Goal: Task Accomplishment & Management: Complete application form

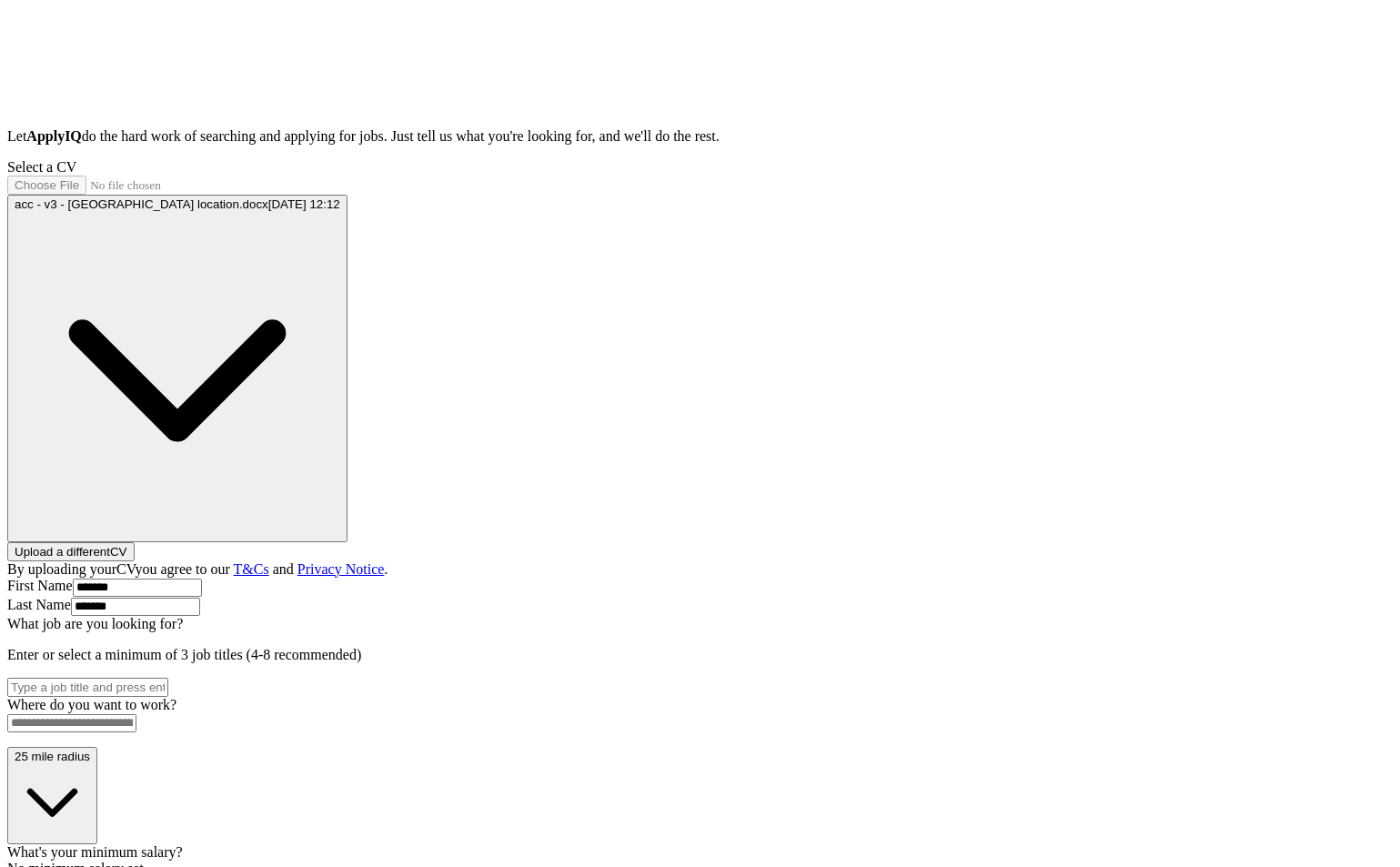
scroll to position [559, 0]
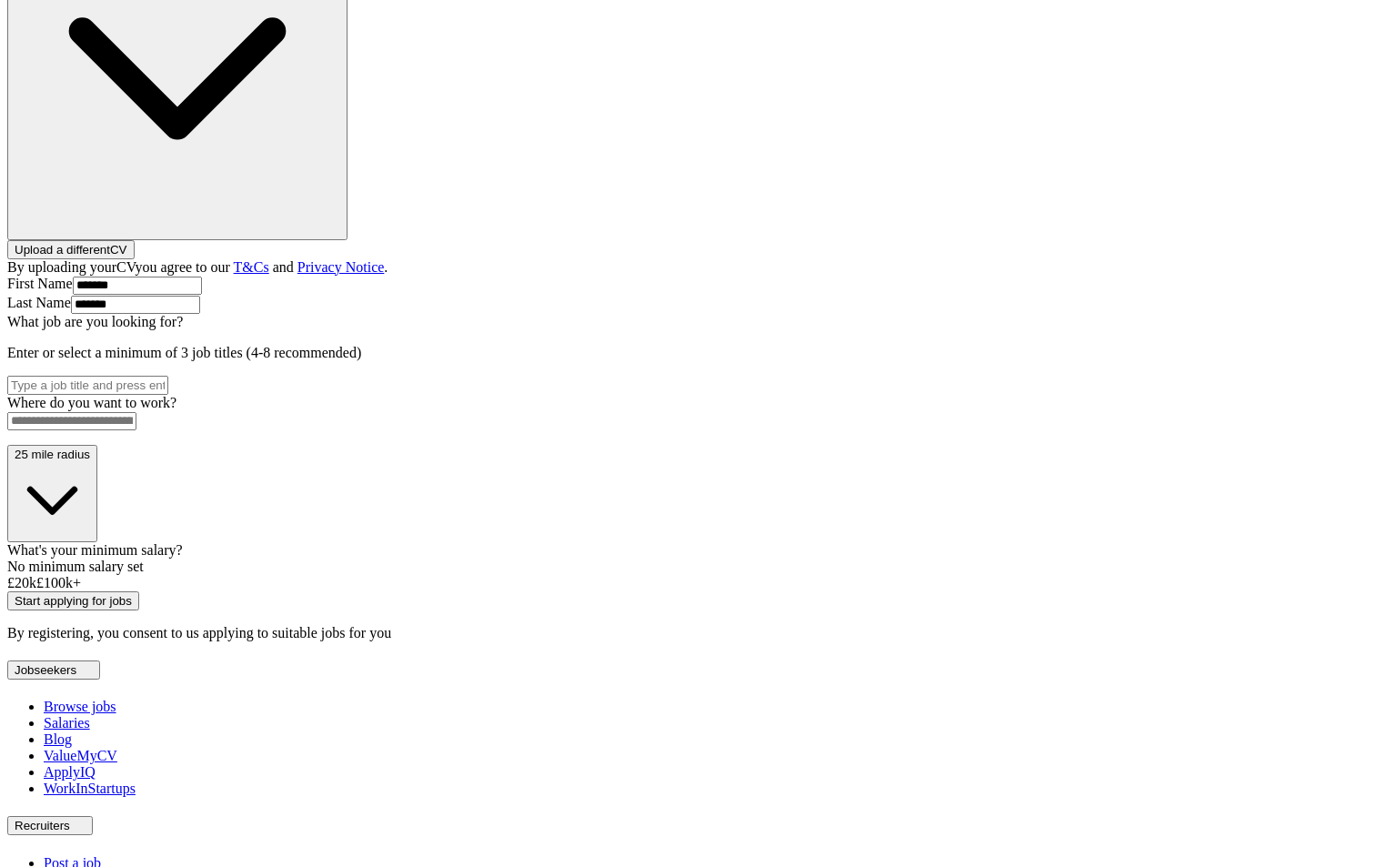
click at [570, 542] on div "What's your minimum salary? No minimum salary set £ 20 k £ 100 k+" at bounding box center [700, 567] width 1386 height 49
click at [570, 575] on div at bounding box center [700, 575] width 1386 height 0
drag, startPoint x: 587, startPoint y: 504, endPoint x: 374, endPoint y: 486, distance: 213.8
click at [374, 486] on div "ApplyIQ Let ApplyIQ do the hard work of searching and applying for jobs. Just t…" at bounding box center [700, 151] width 1386 height 980
click at [139, 596] on button "Start applying for jobs" at bounding box center [74, 601] width 132 height 19
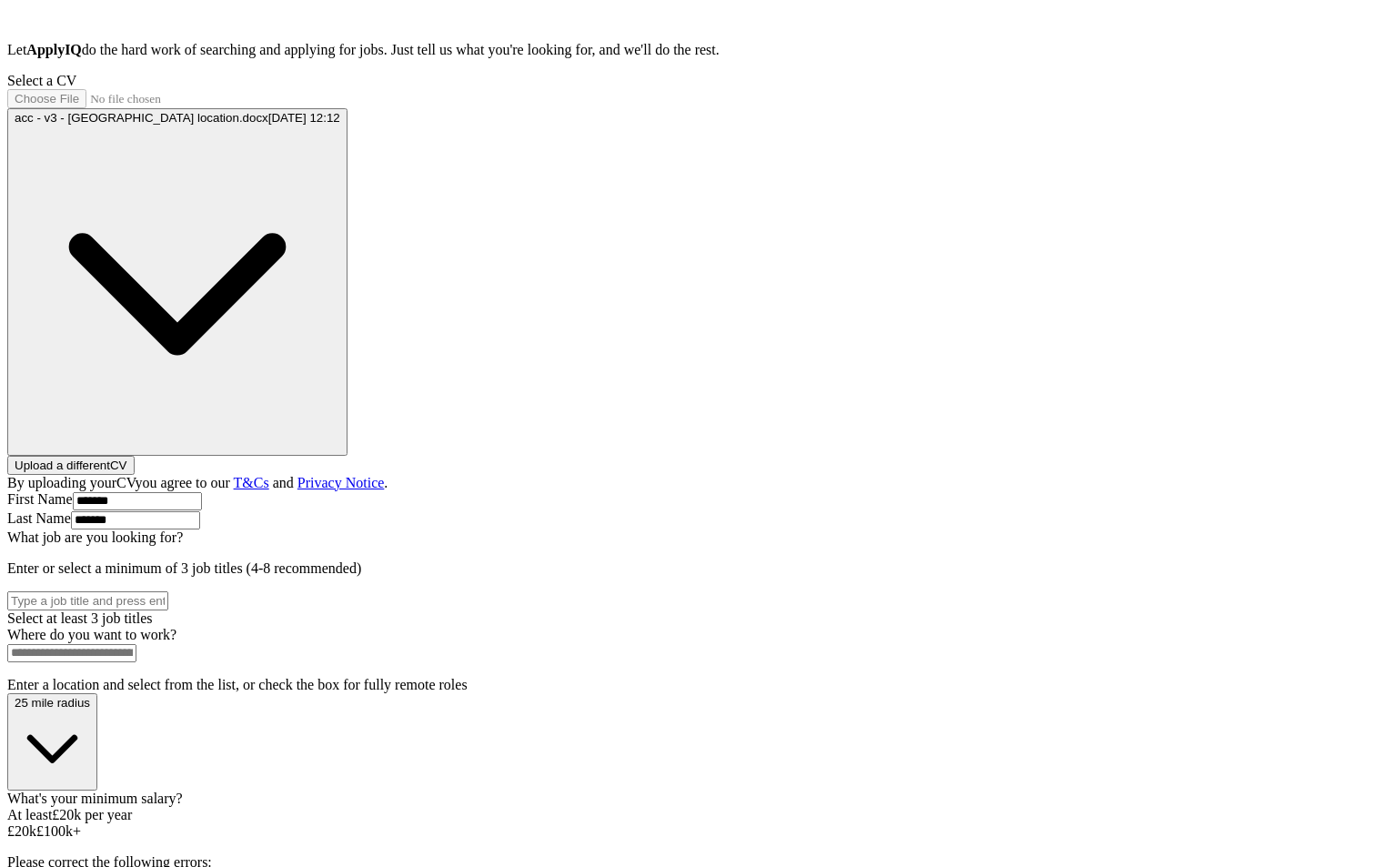
scroll to position [0, 0]
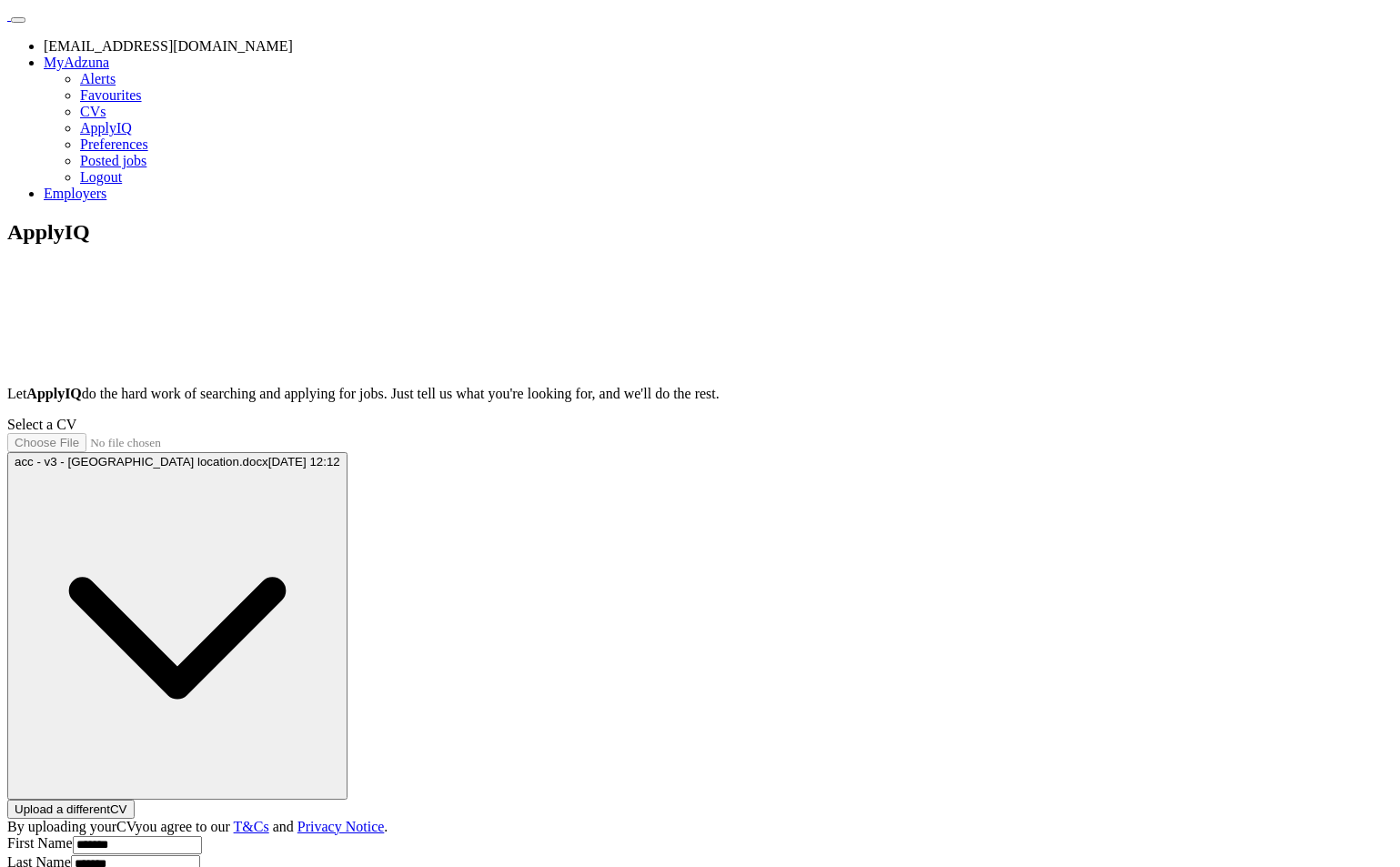
type input "java"
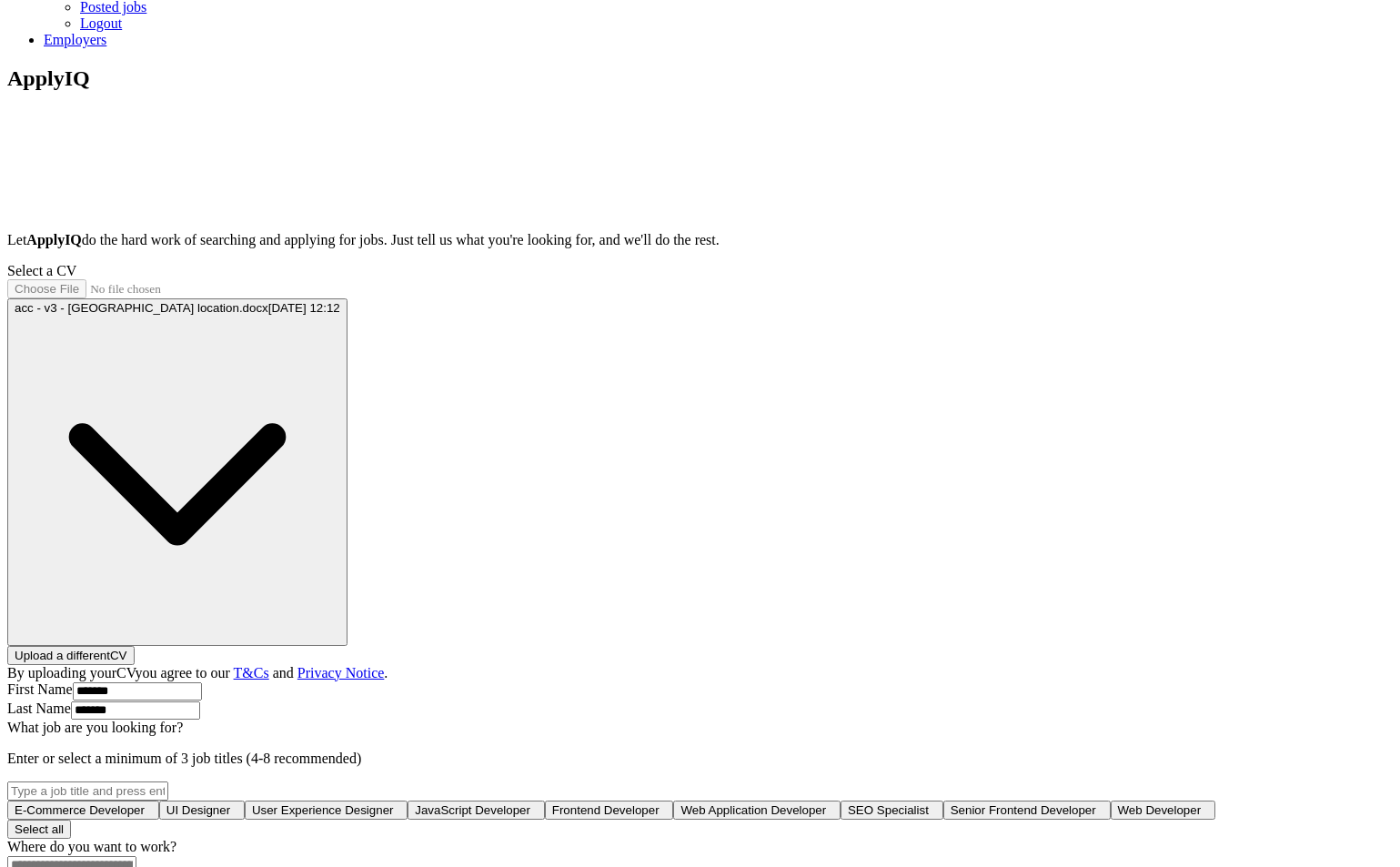
scroll to position [160, 0]
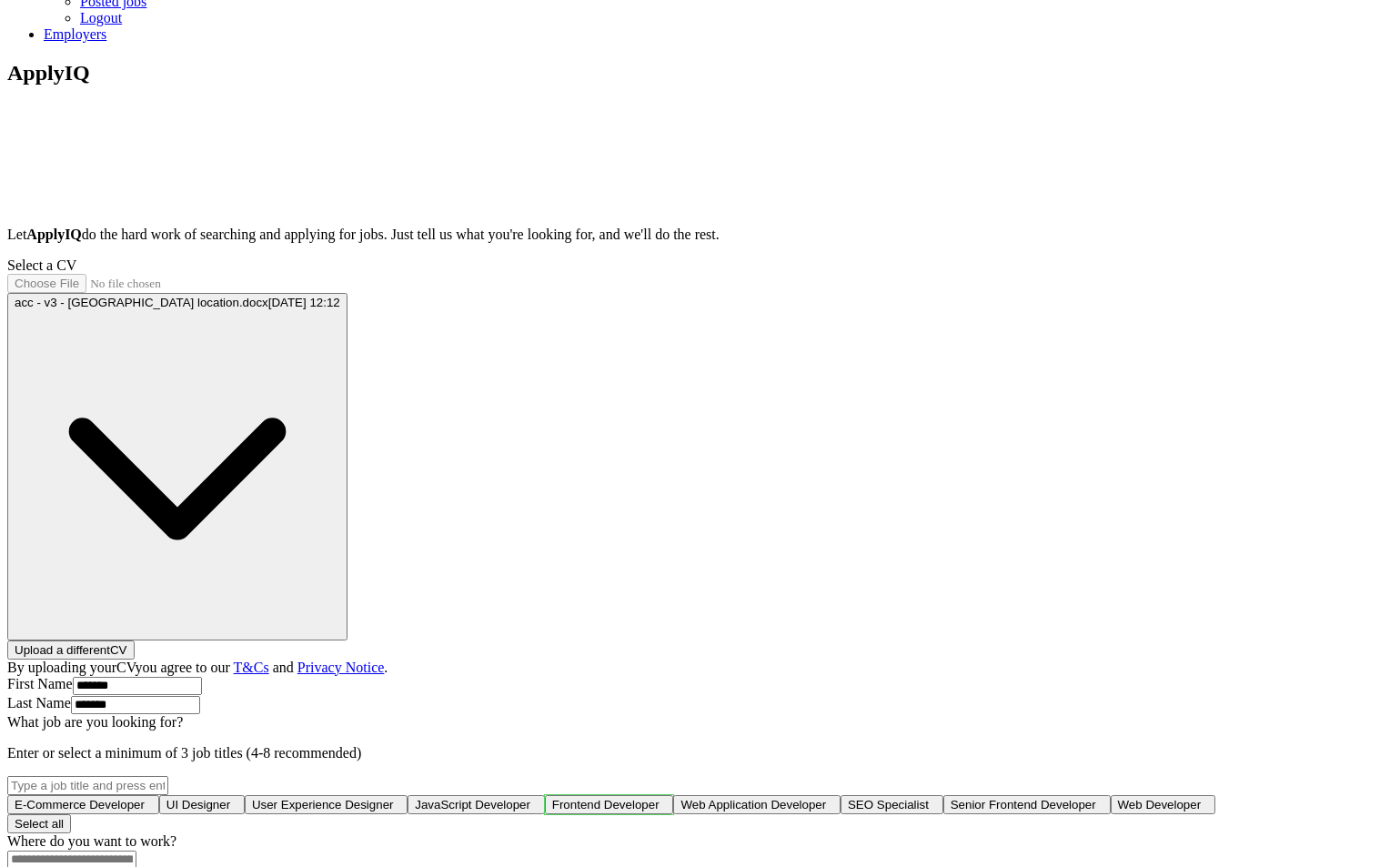
click at [561, 798] on span "Frontend Developer" at bounding box center [606, 805] width 108 height 13
click at [739, 798] on span "Web Application Developer" at bounding box center [758, 805] width 145 height 13
click at [958, 798] on span "Senior Frontend Developer" at bounding box center [1031, 805] width 145 height 13
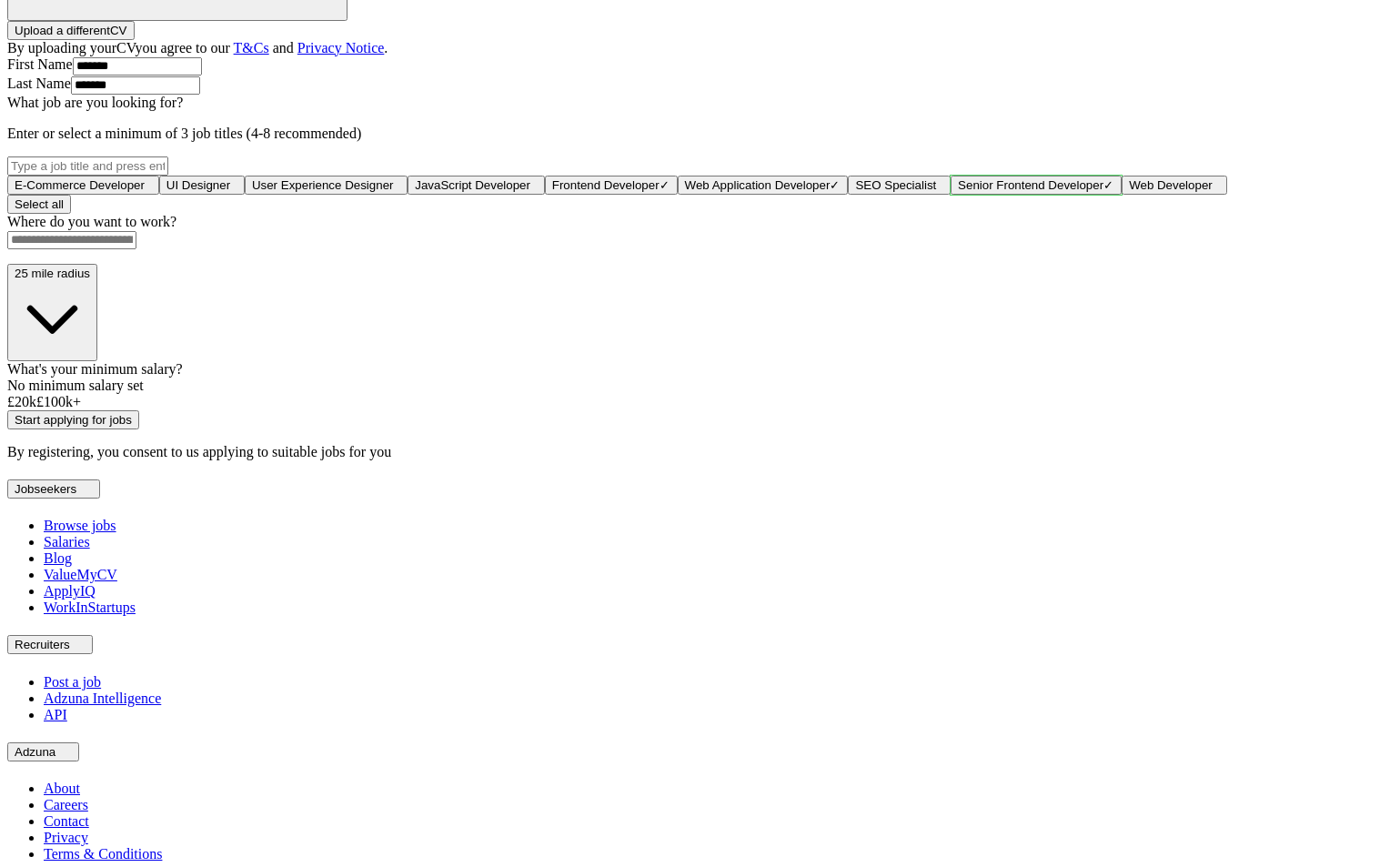
scroll to position [808, 0]
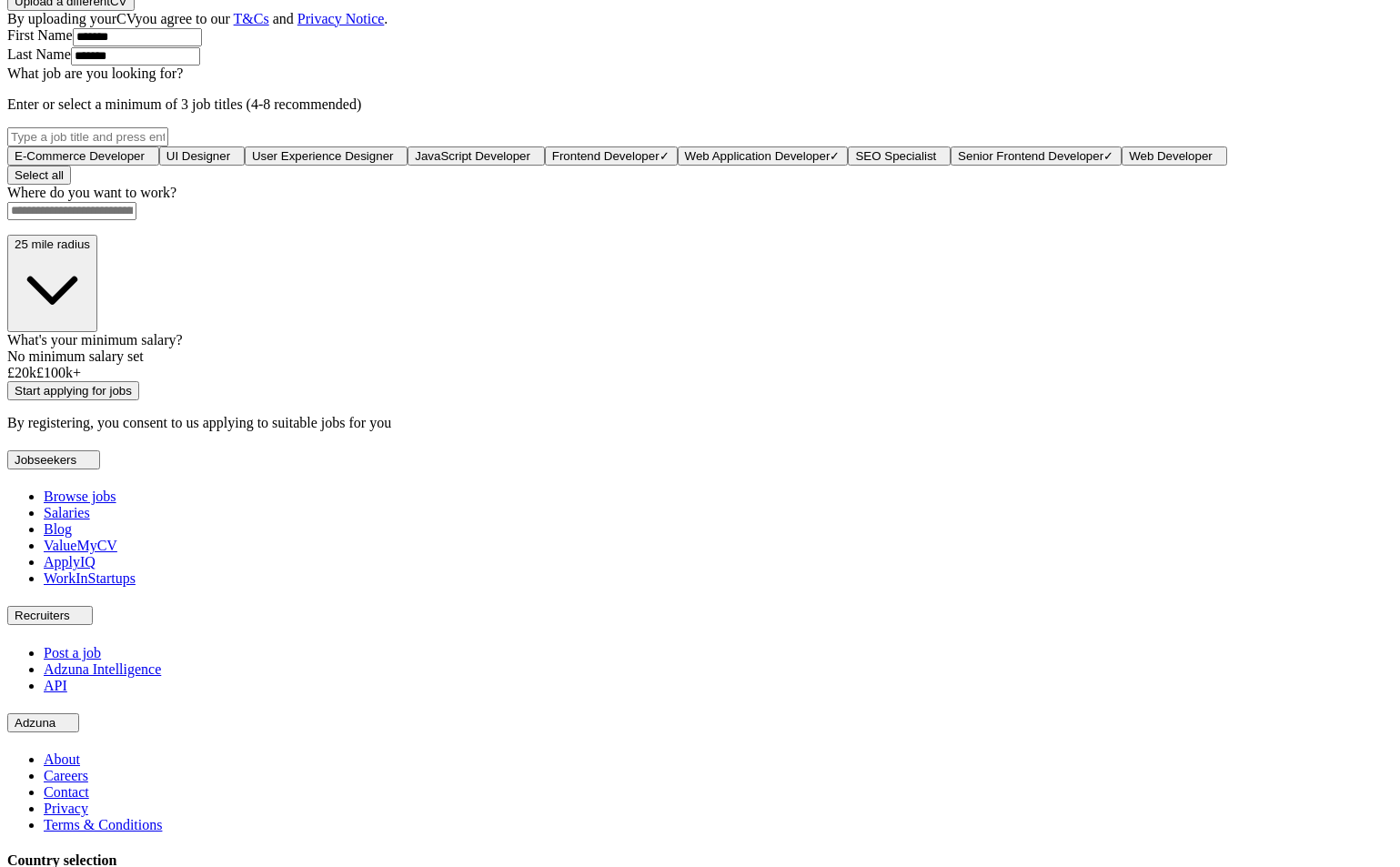
click at [139, 400] on button "Start applying for jobs" at bounding box center [74, 391] width 132 height 19
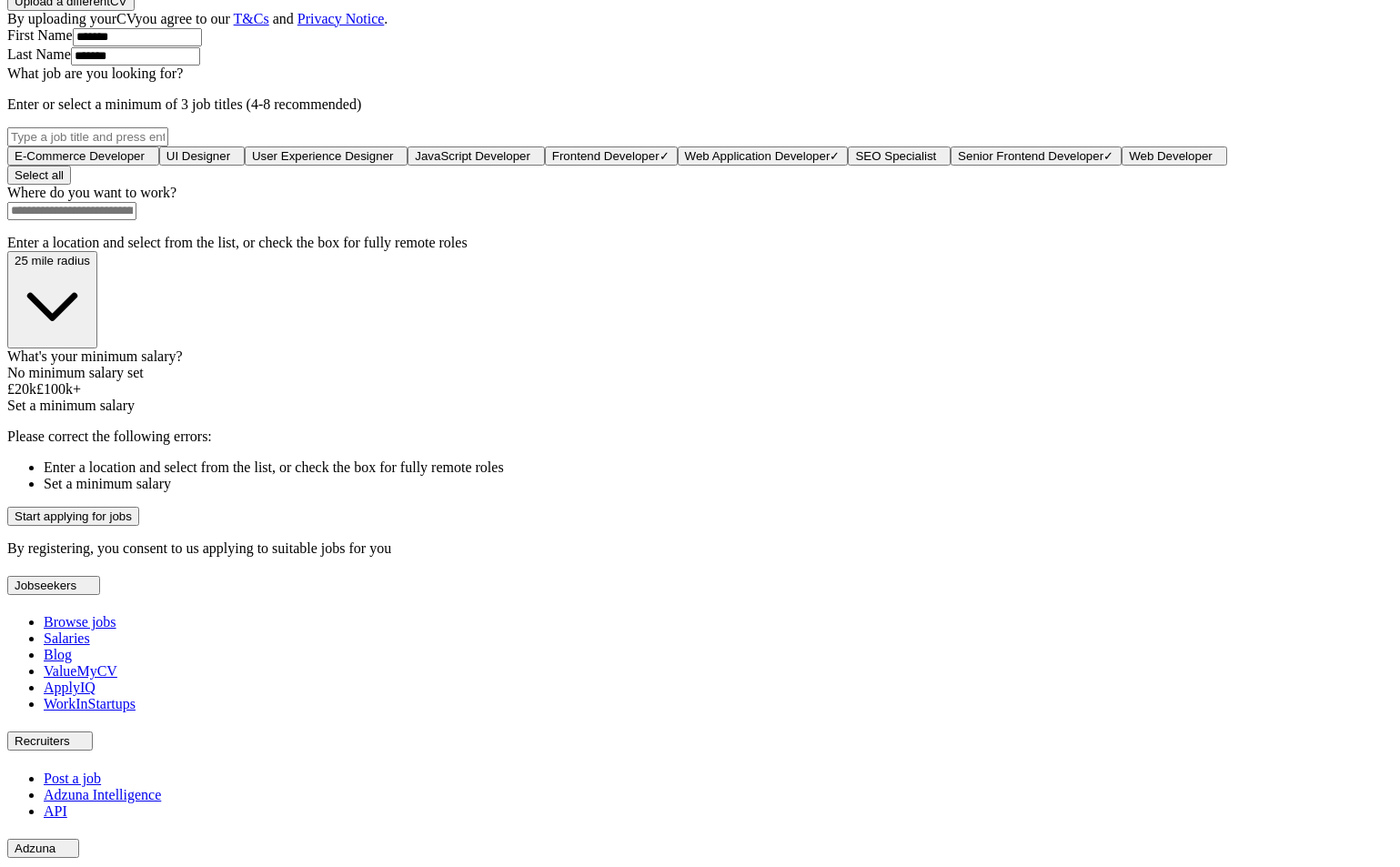
click at [136, 220] on input at bounding box center [72, 211] width 129 height 18
type input "****"
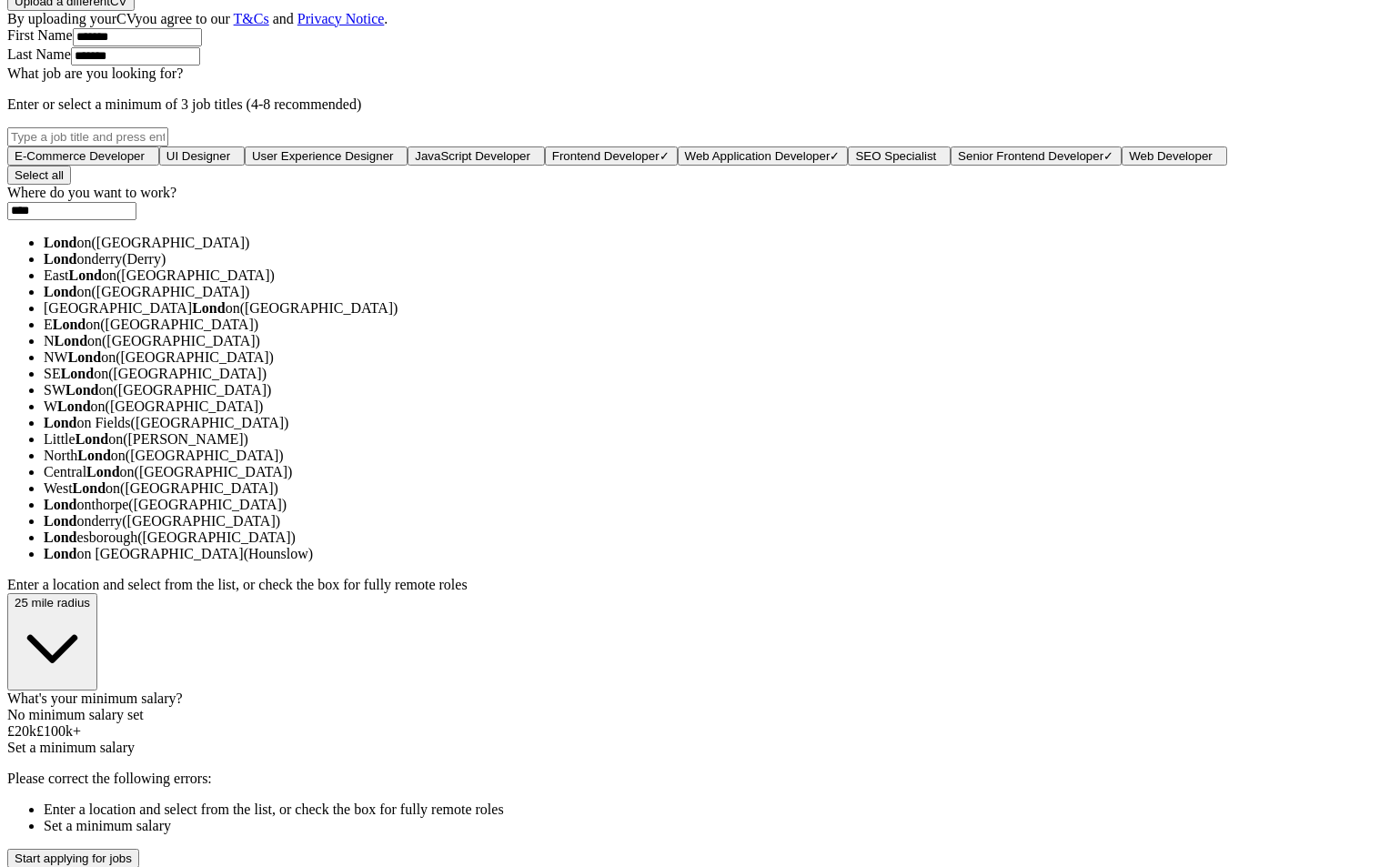
click at [77, 250] on strong "Lond" at bounding box center [60, 242] width 33 height 15
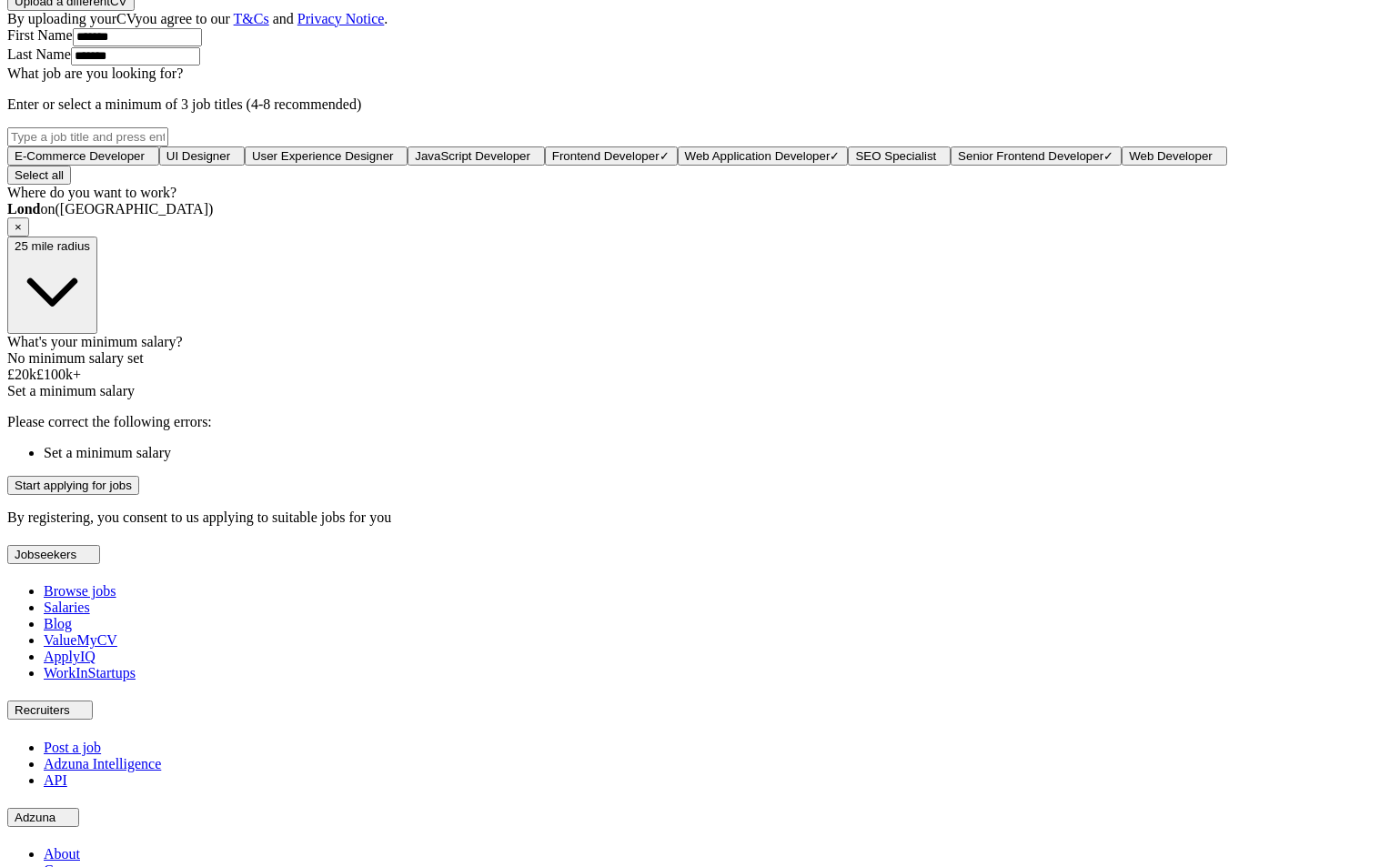
click at [555, 400] on div "What's your minimum salary? No minimum salary set £ 20 k £ 100 k+ Set a minimum…" at bounding box center [700, 366] width 1386 height 65
click at [562, 366] on div at bounding box center [700, 366] width 1386 height 0
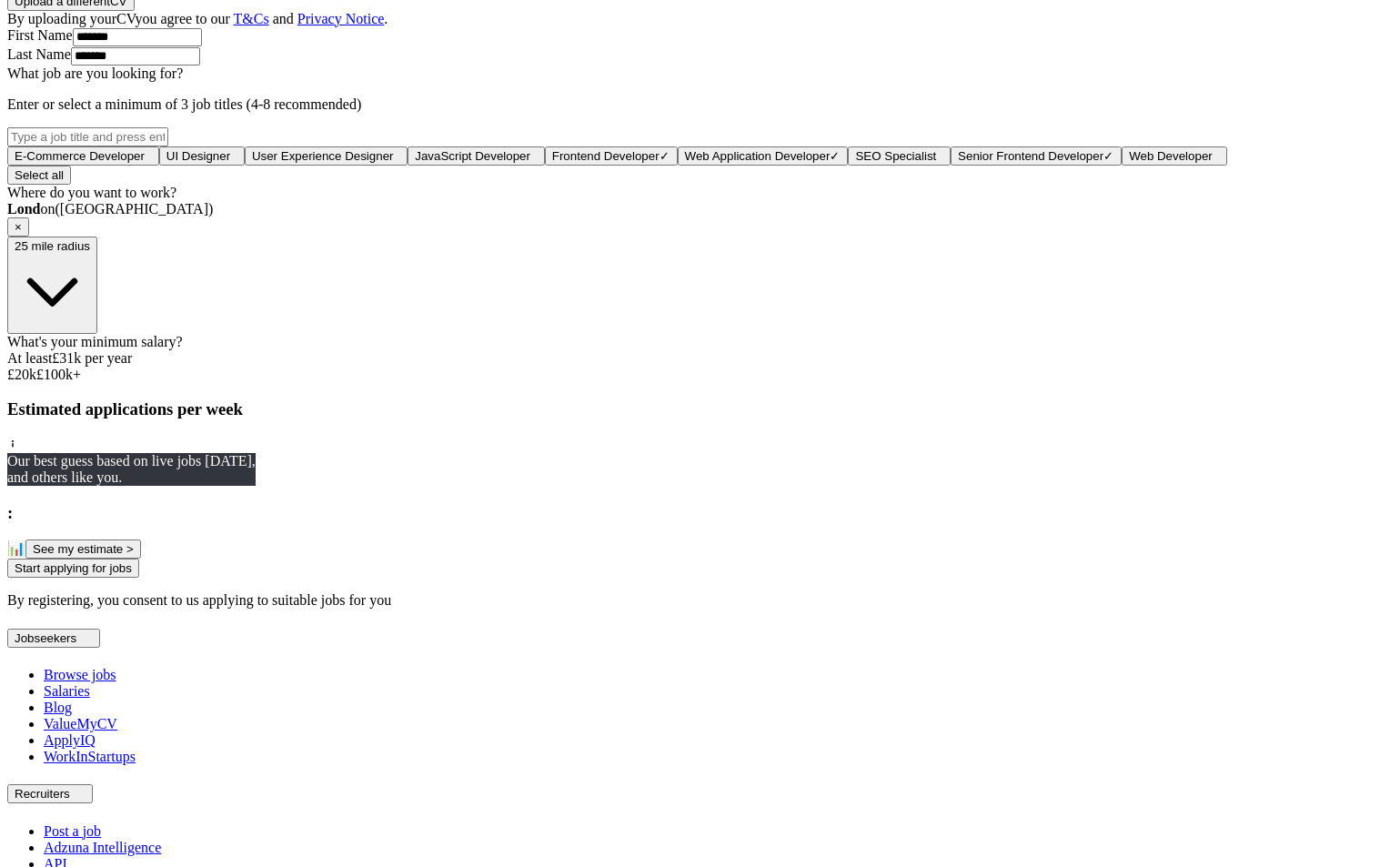
click at [141, 558] on button "See my estimate >" at bounding box center [83, 549] width 115 height 19
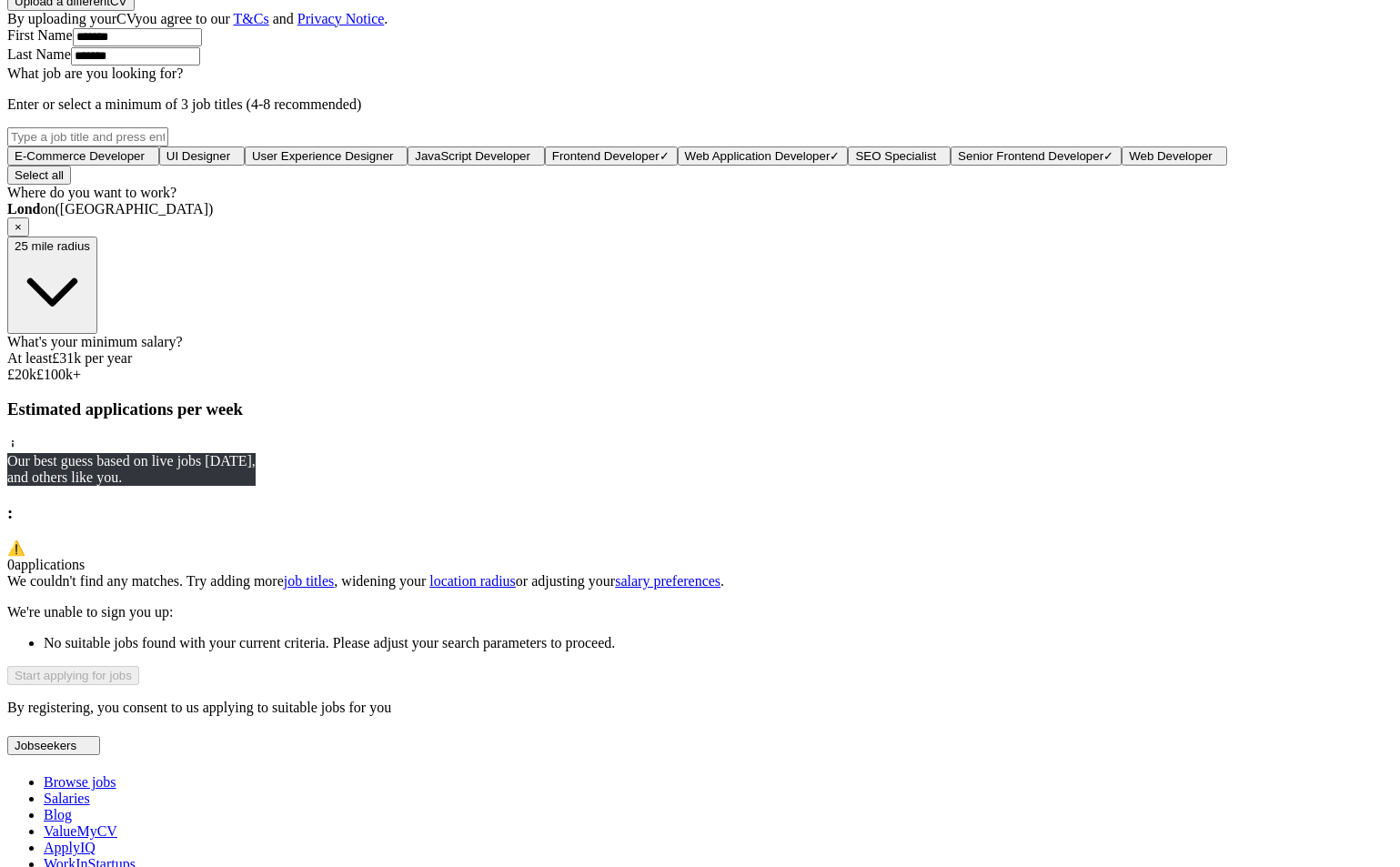
click at [590, 382] on div "What's your minimum salary? At least £ 31k per year £ 20 k £ 100 k+" at bounding box center [700, 358] width 1386 height 49
click at [612, 366] on div at bounding box center [700, 366] width 1386 height 0
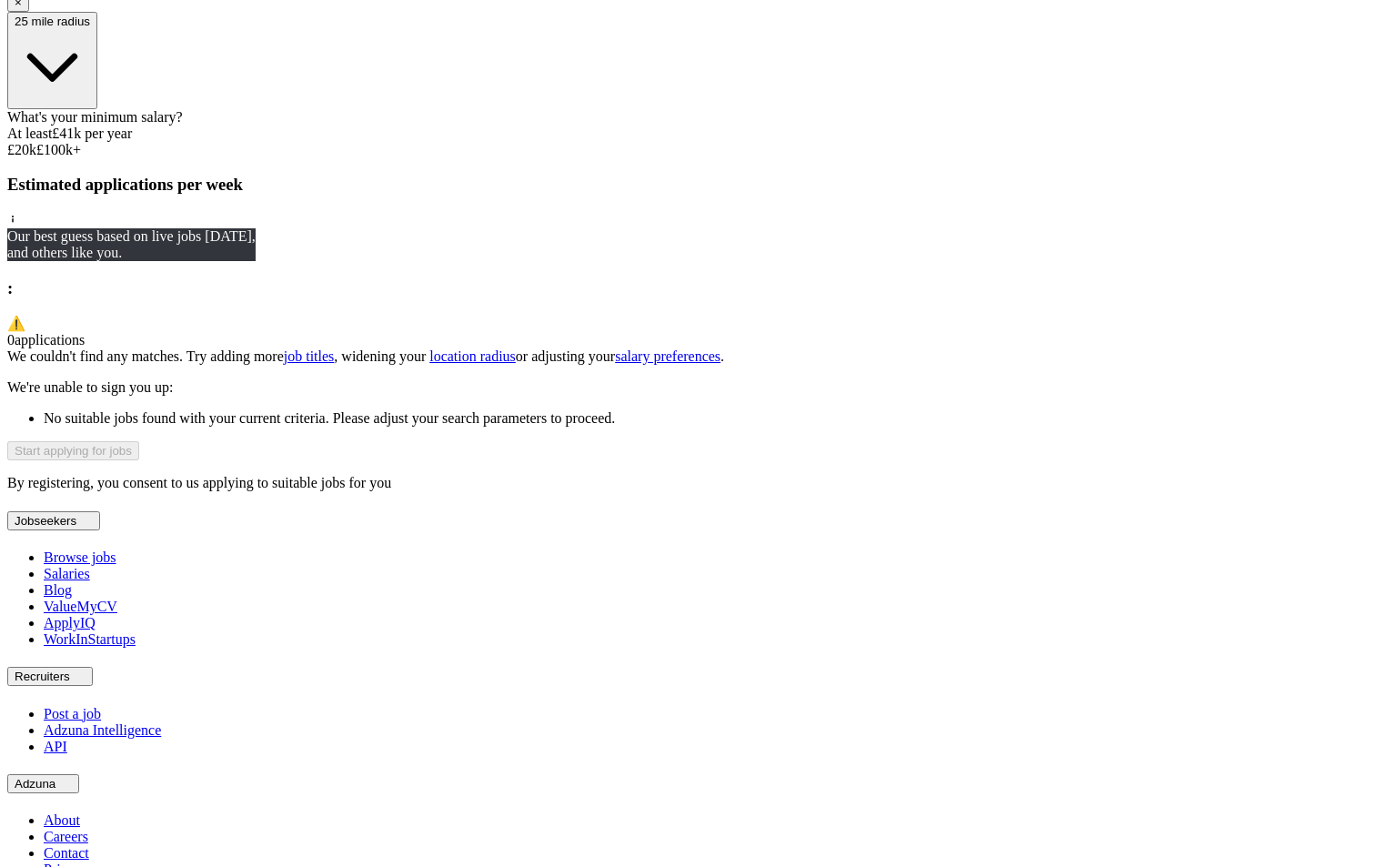
scroll to position [1087, 0]
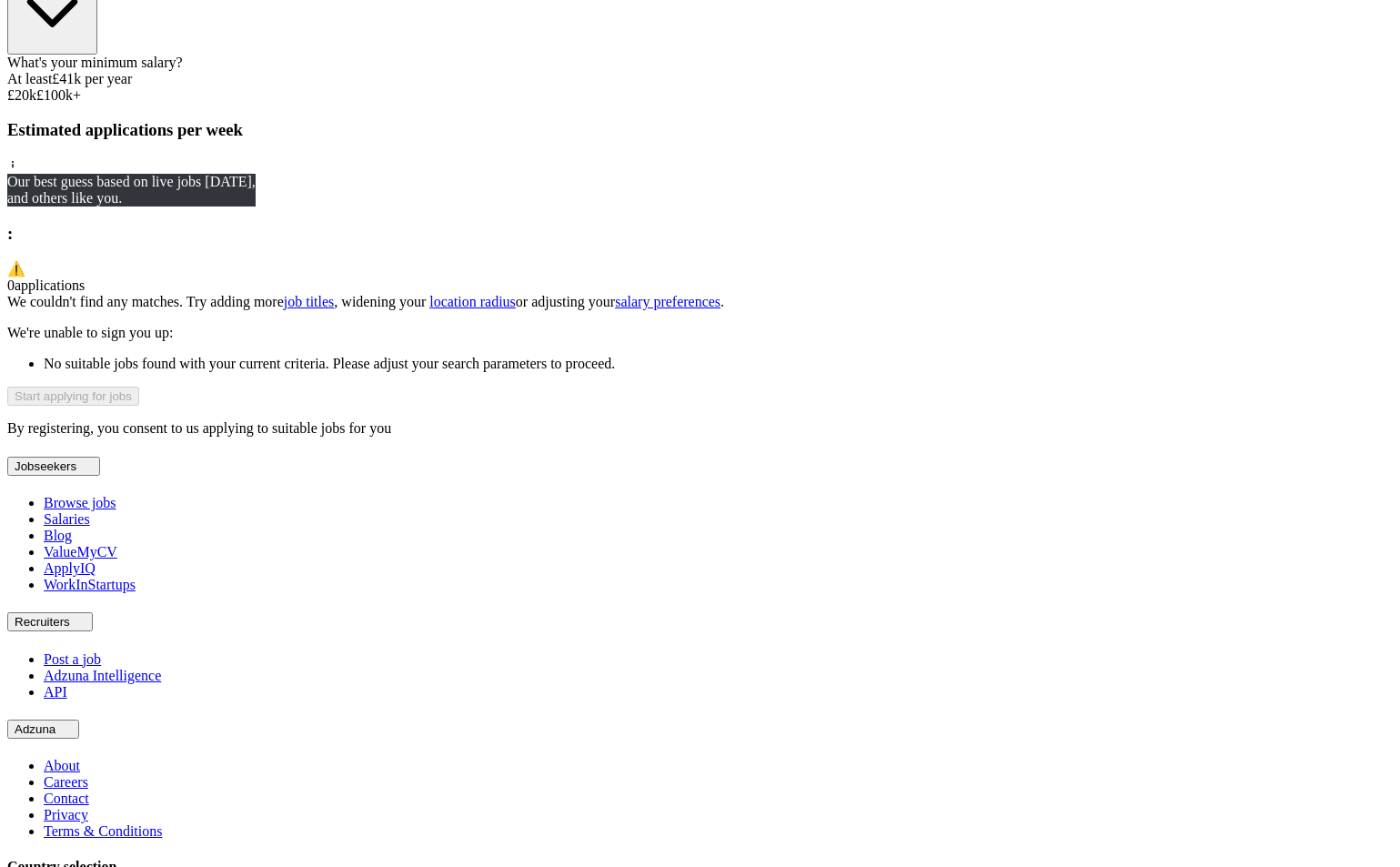
click at [555, 104] on div "What's your minimum salary? At least £ 41k per year £ 20 k £ 100 k+" at bounding box center [700, 79] width 1386 height 49
click at [555, 104] on div "What's your minimum salary? At least £ 41k per year £ 20 k £ 100 k+" at bounding box center [700, 79] width 1386 height 49
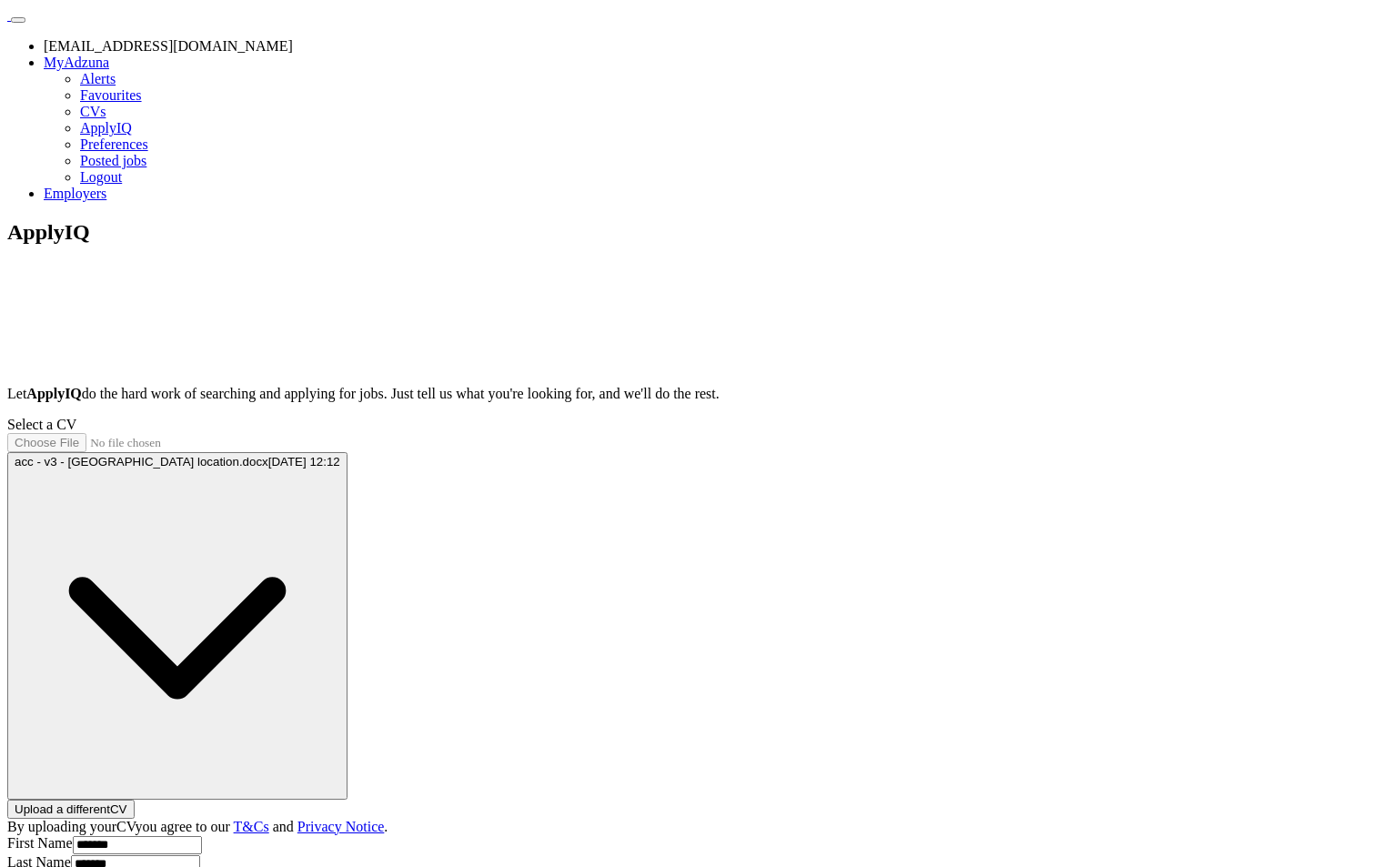
click at [246, 566] on div "ApplyIQ Let ApplyIQ do the hard work of searching and applying for jobs. Just t…" at bounding box center [700, 729] width 1386 height 1019
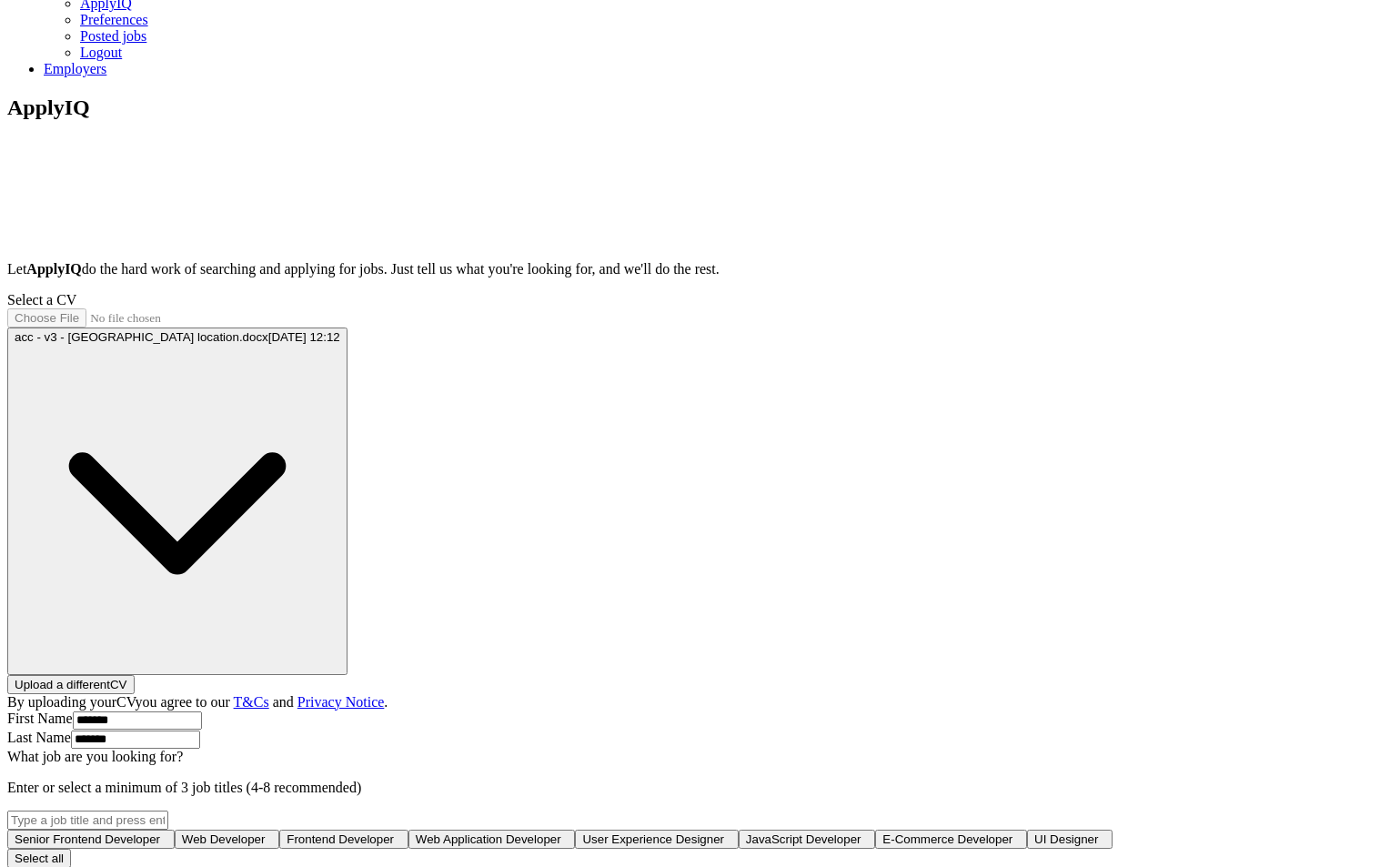
scroll to position [143, 0]
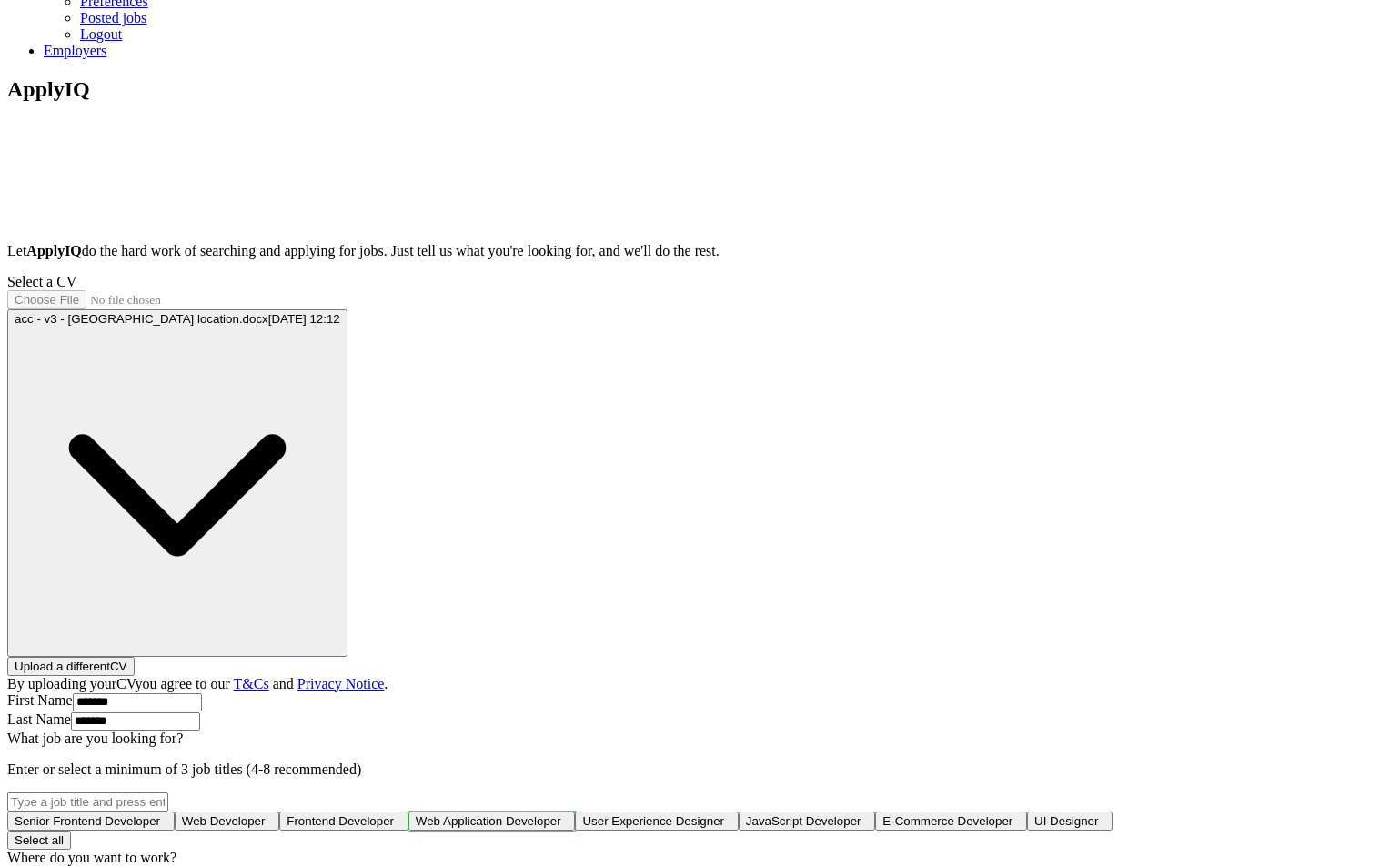
click at [561, 814] on span "Web Application Developer" at bounding box center [488, 821] width 145 height 13
click at [394, 814] on span "Frontend Developer" at bounding box center [340, 821] width 108 height 13
click at [590, 814] on span "User Experience Designer" at bounding box center [661, 821] width 142 height 13
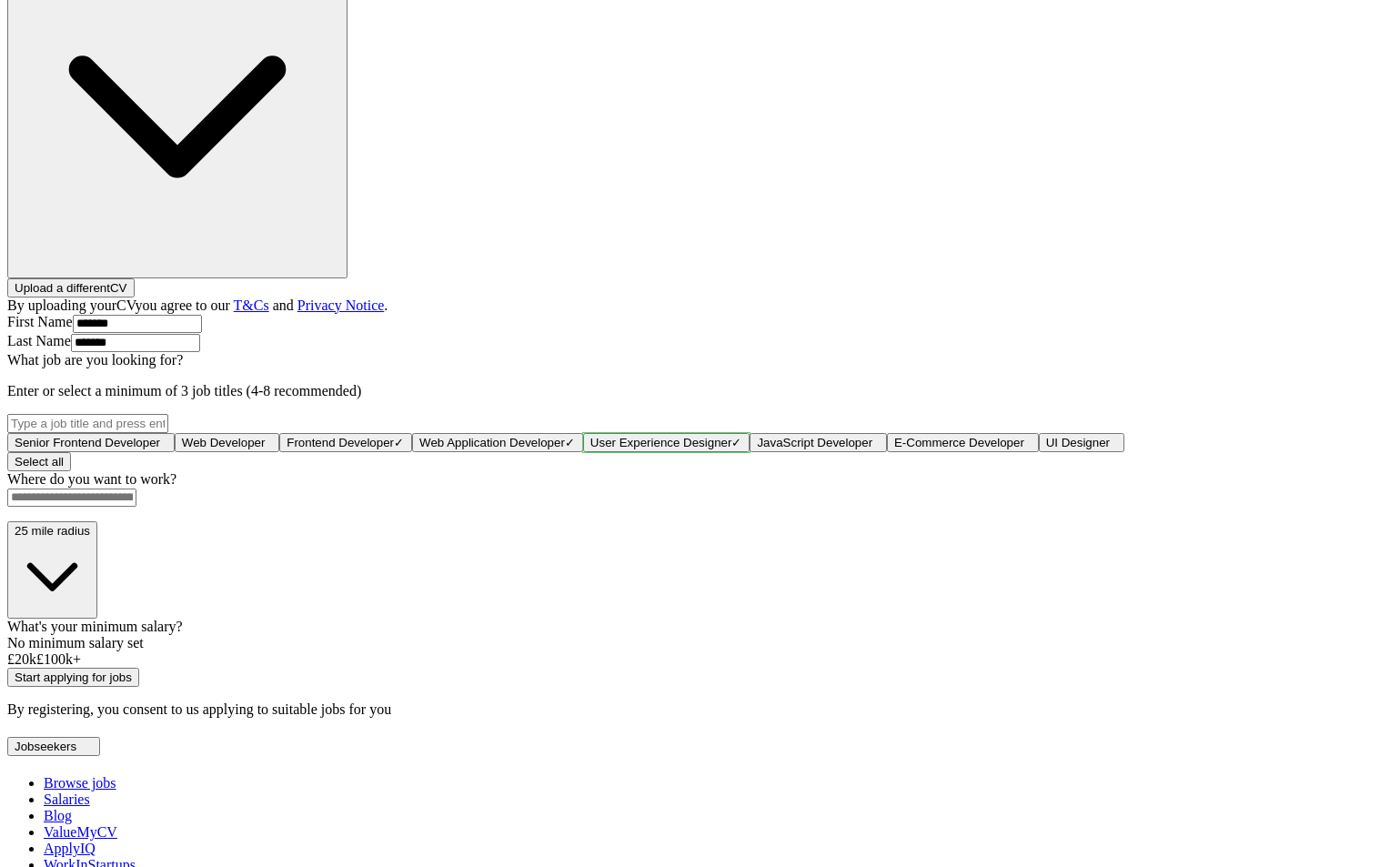
scroll to position [694, 0]
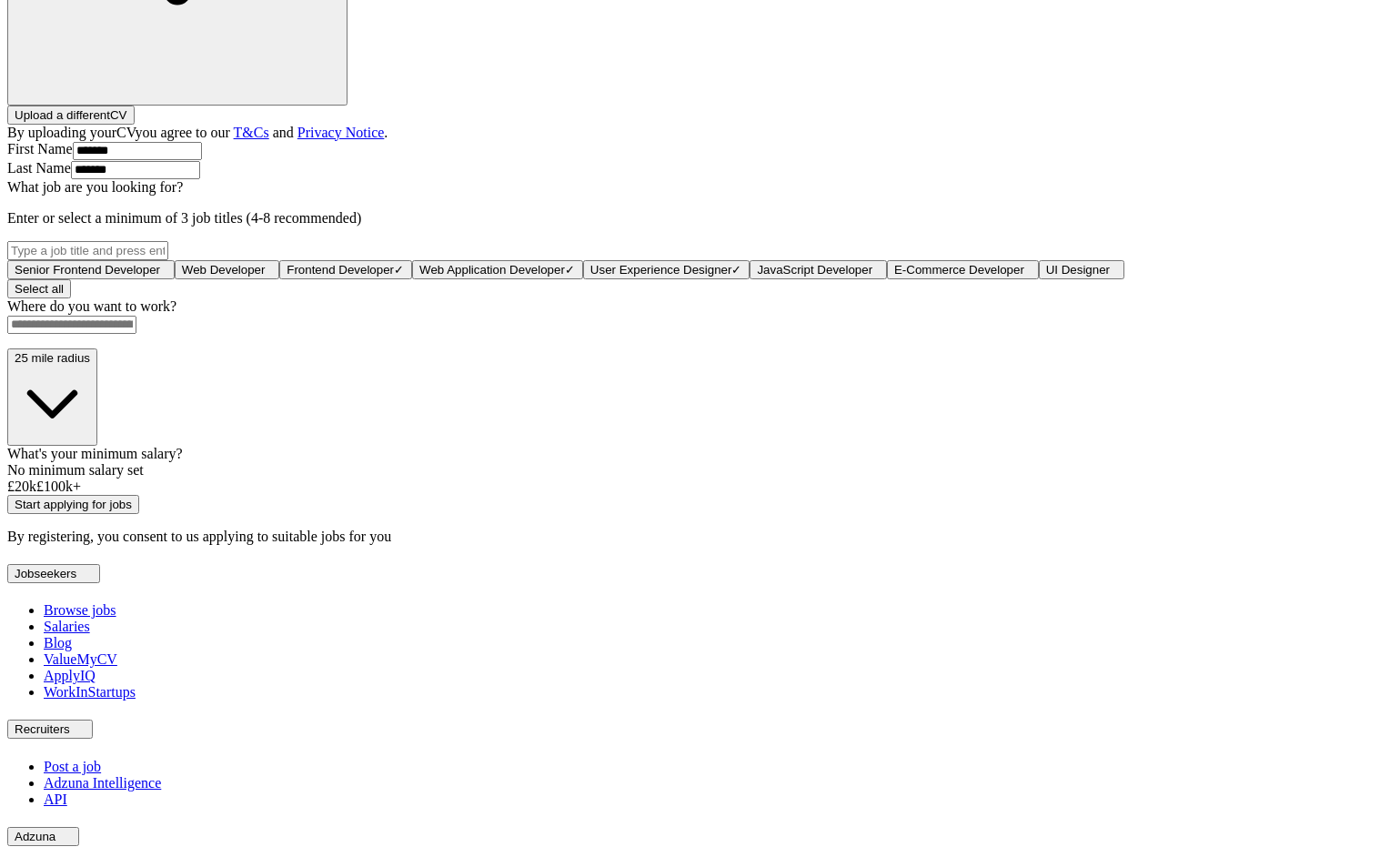
click at [136, 329] on input at bounding box center [72, 324] width 129 height 18
type input "****"
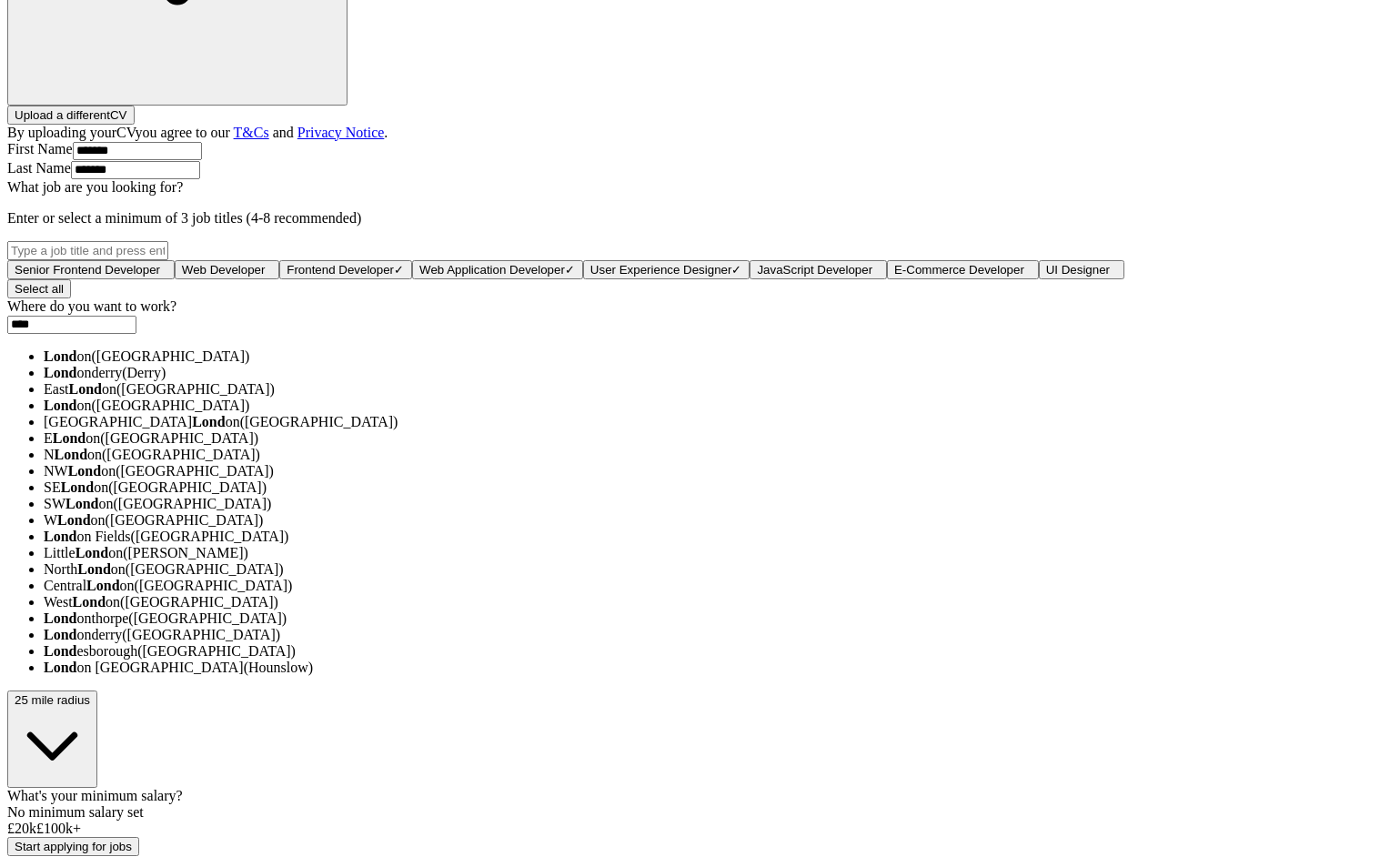
click at [77, 364] on strong "Lond" at bounding box center [60, 356] width 33 height 15
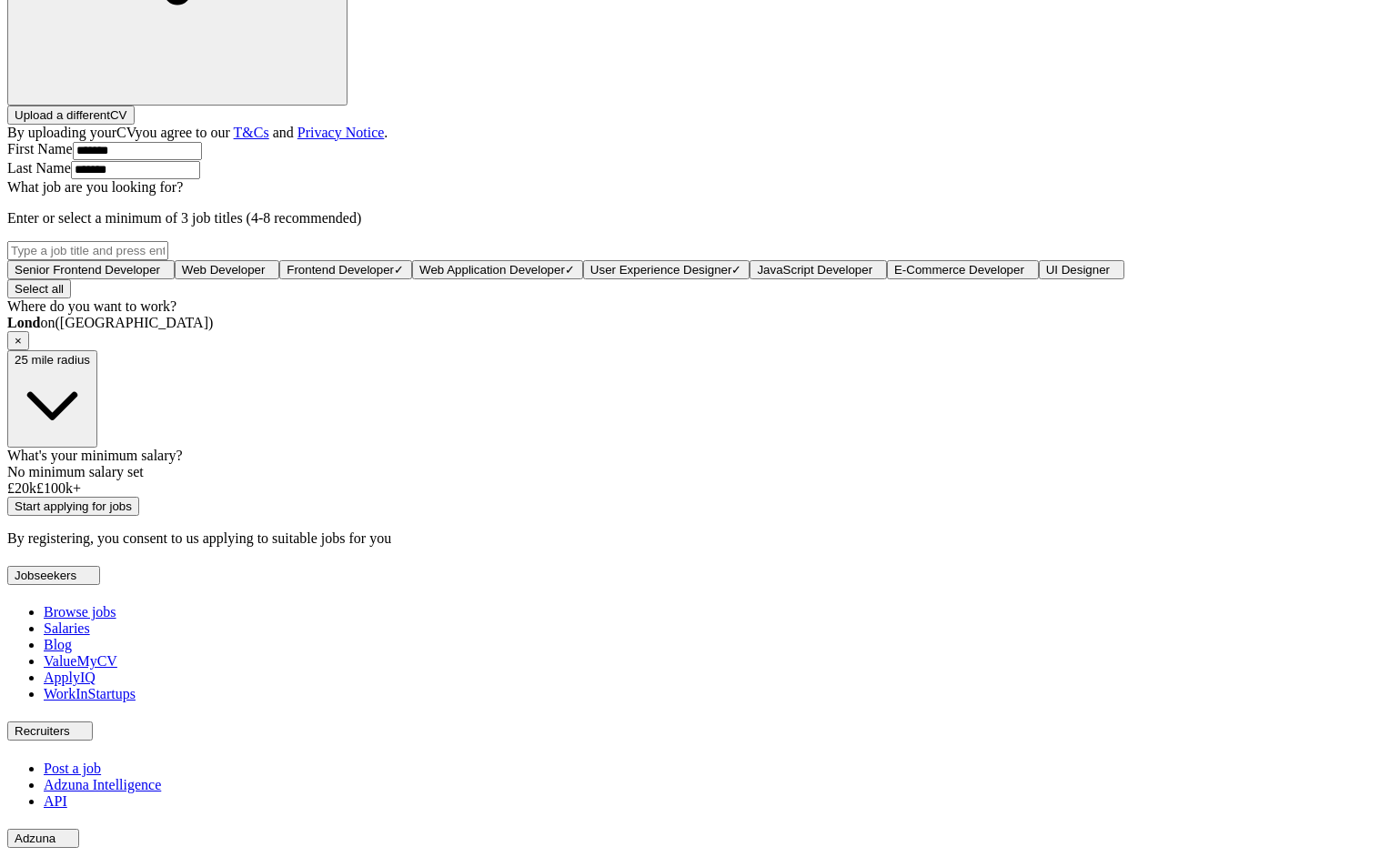
click at [600, 480] on div at bounding box center [700, 480] width 1386 height 0
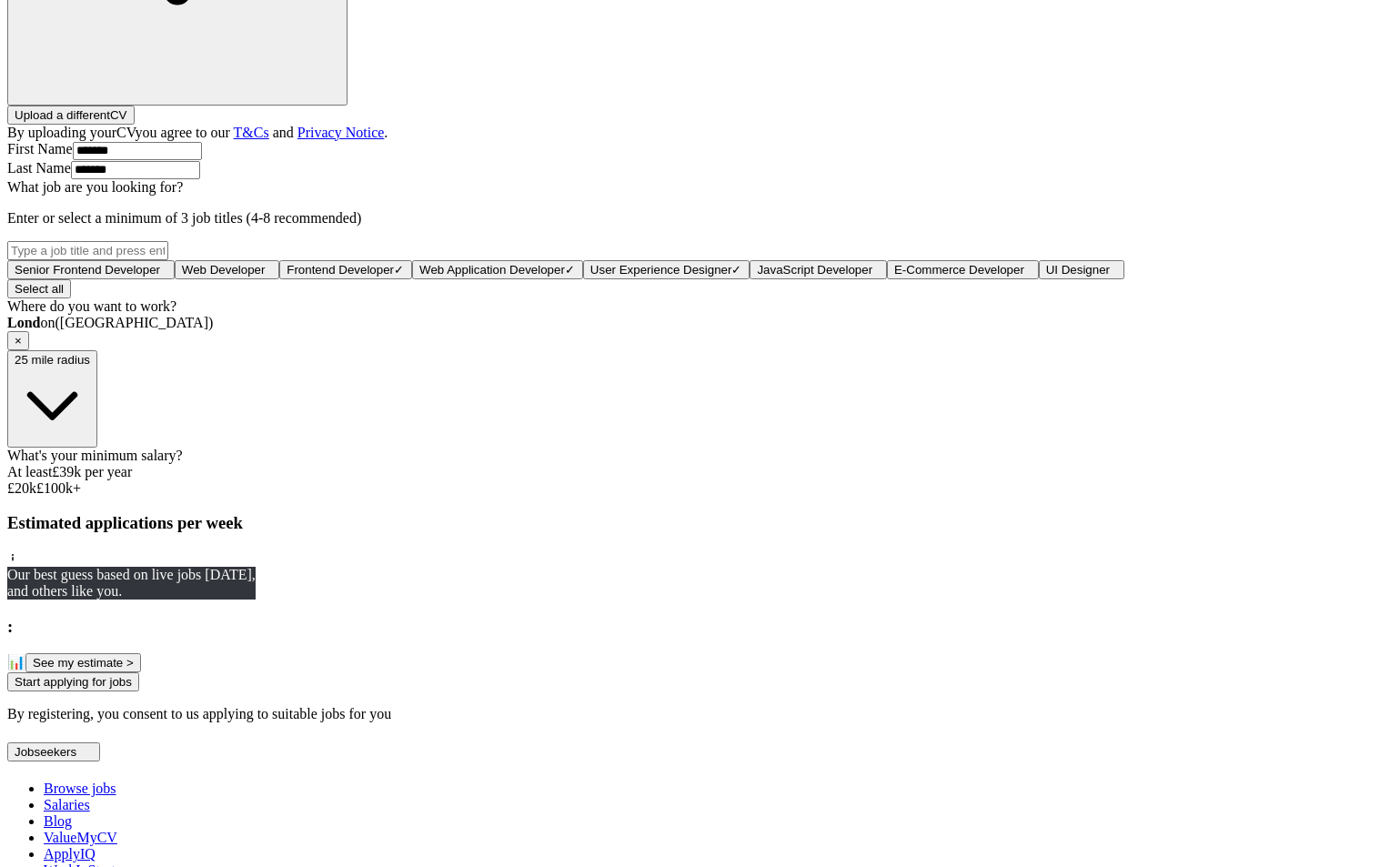
click at [141, 672] on button "See my estimate >" at bounding box center [83, 662] width 115 height 19
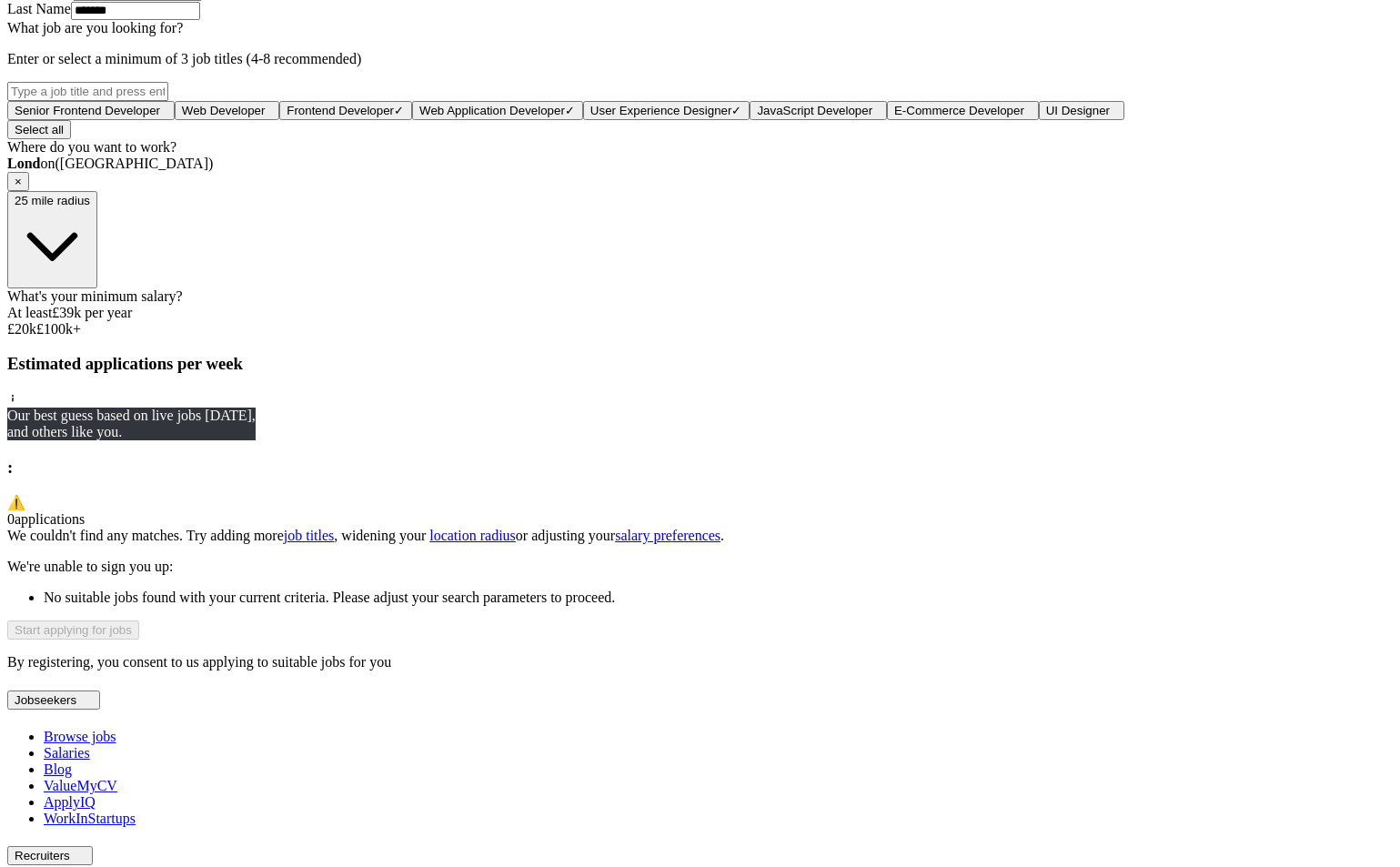
scroll to position [869, 0]
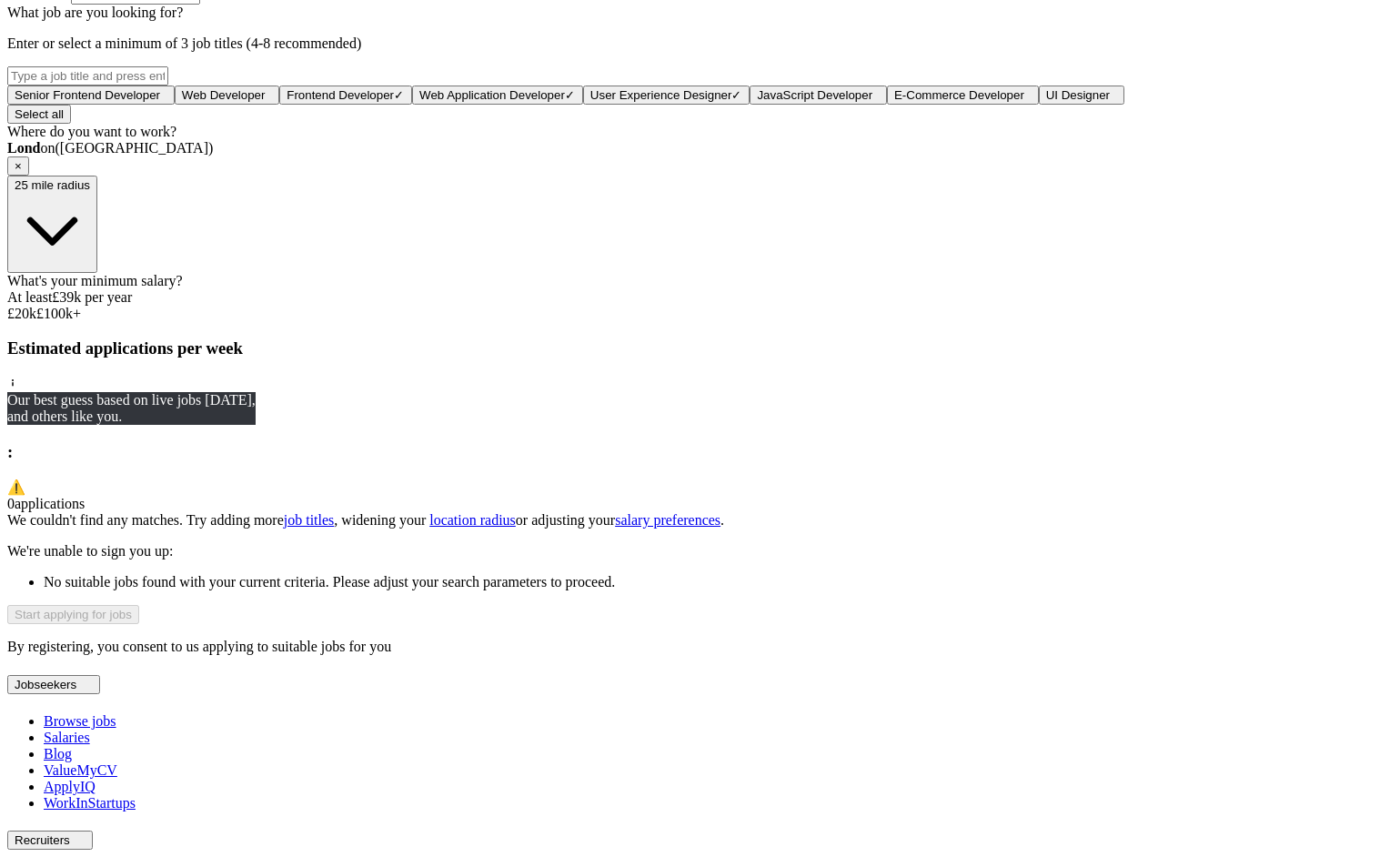
click at [557, 529] on div "We couldn't find any matches. Try adding more job titles , widening your locati…" at bounding box center [700, 519] width 1386 height 16
click at [615, 528] on link "salary preferences" at bounding box center [668, 519] width 106 height 15
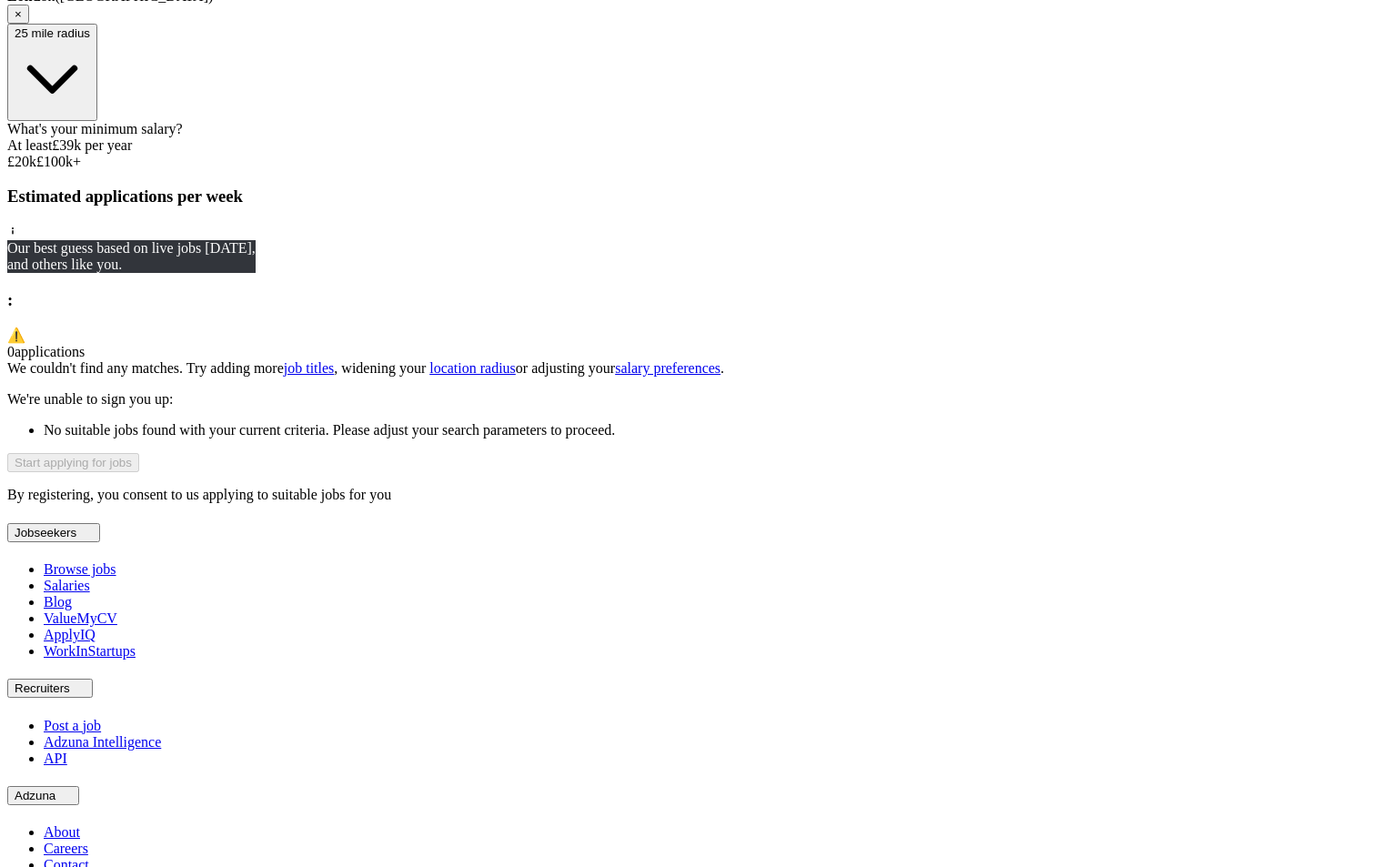
scroll to position [1062, 0]
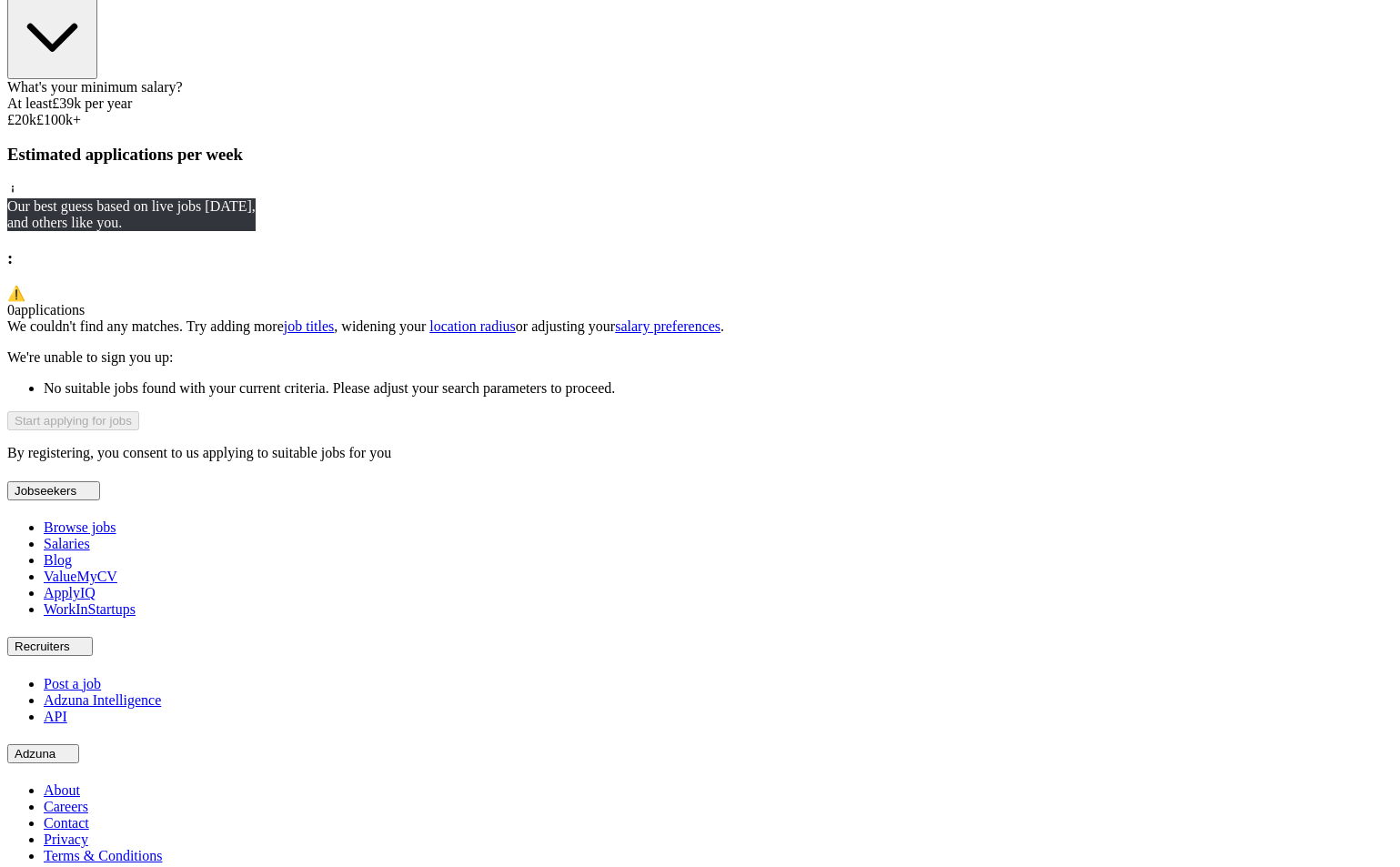
click at [562, 128] on div "What's your minimum salary? At least £ 39k per year £ 20 k £ 100 k+" at bounding box center [700, 104] width 1386 height 49
click at [634, 128] on div "What's your minimum salary? At least £ 31k per year £ 20 k £ 100 k+" at bounding box center [700, 104] width 1386 height 49
click at [579, 128] on div "What's your minimum salary? At least £ 46k per year £ 20 k £ 100 k+" at bounding box center [700, 104] width 1386 height 49
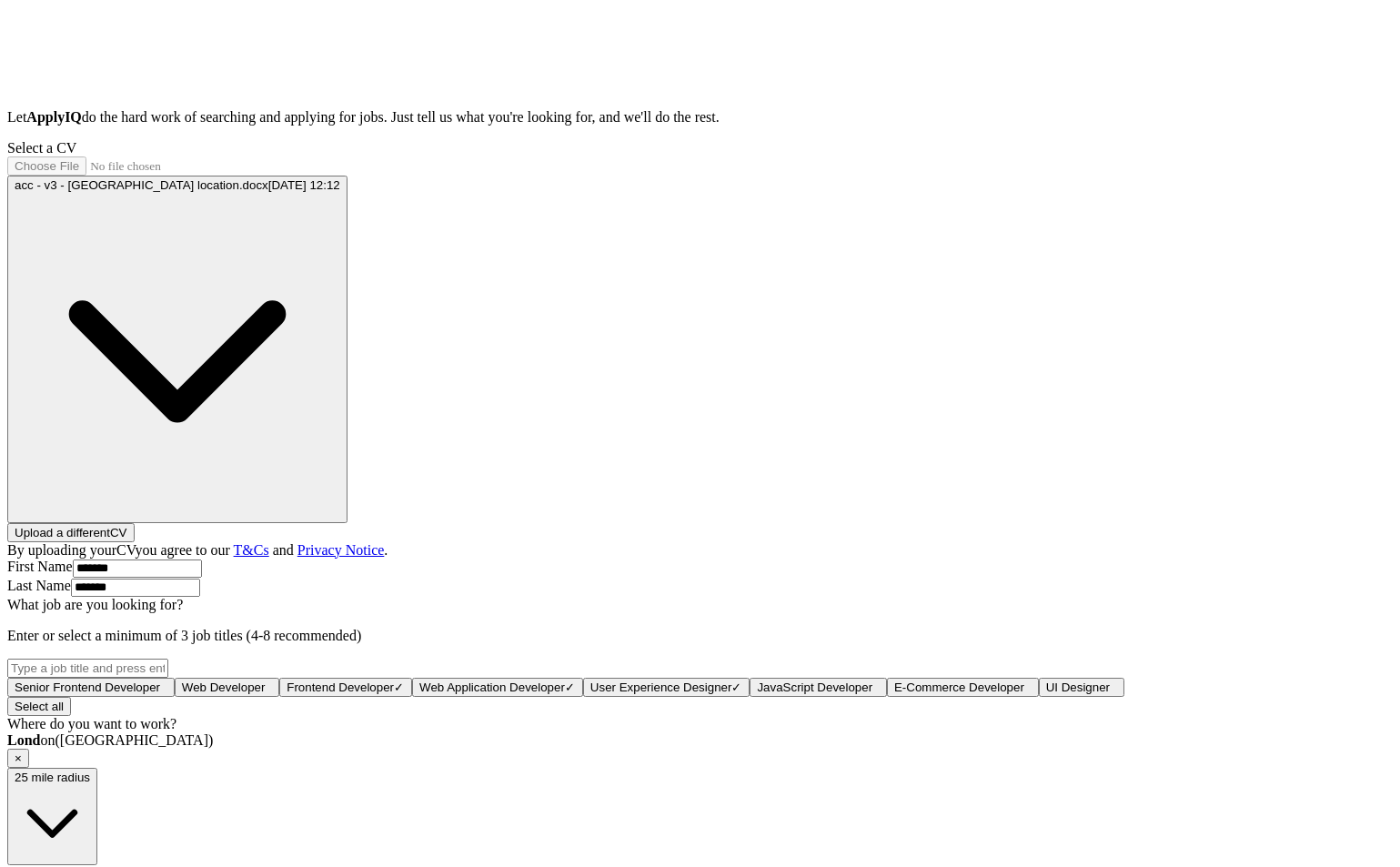
scroll to position [0, 0]
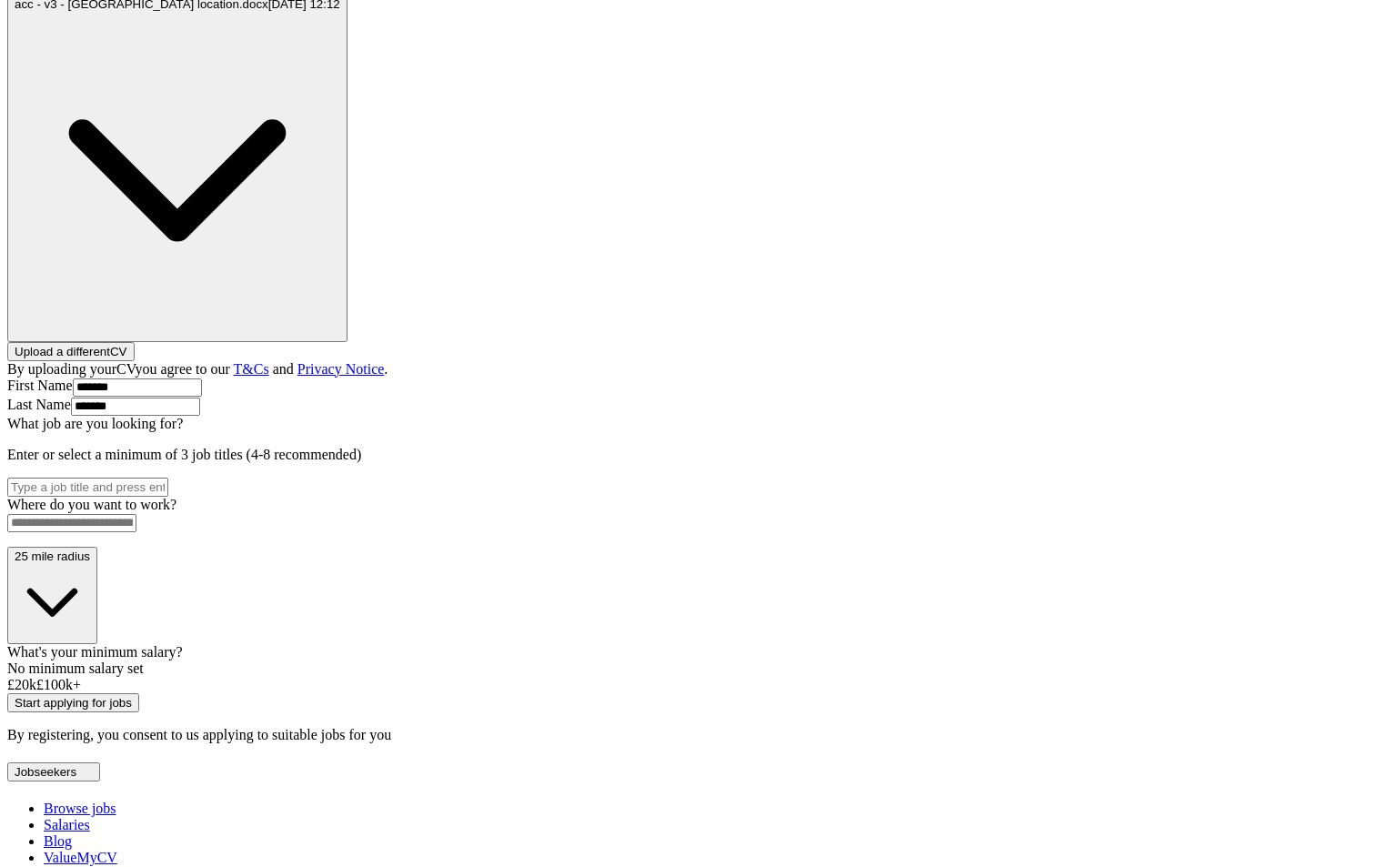
scroll to position [468, 0]
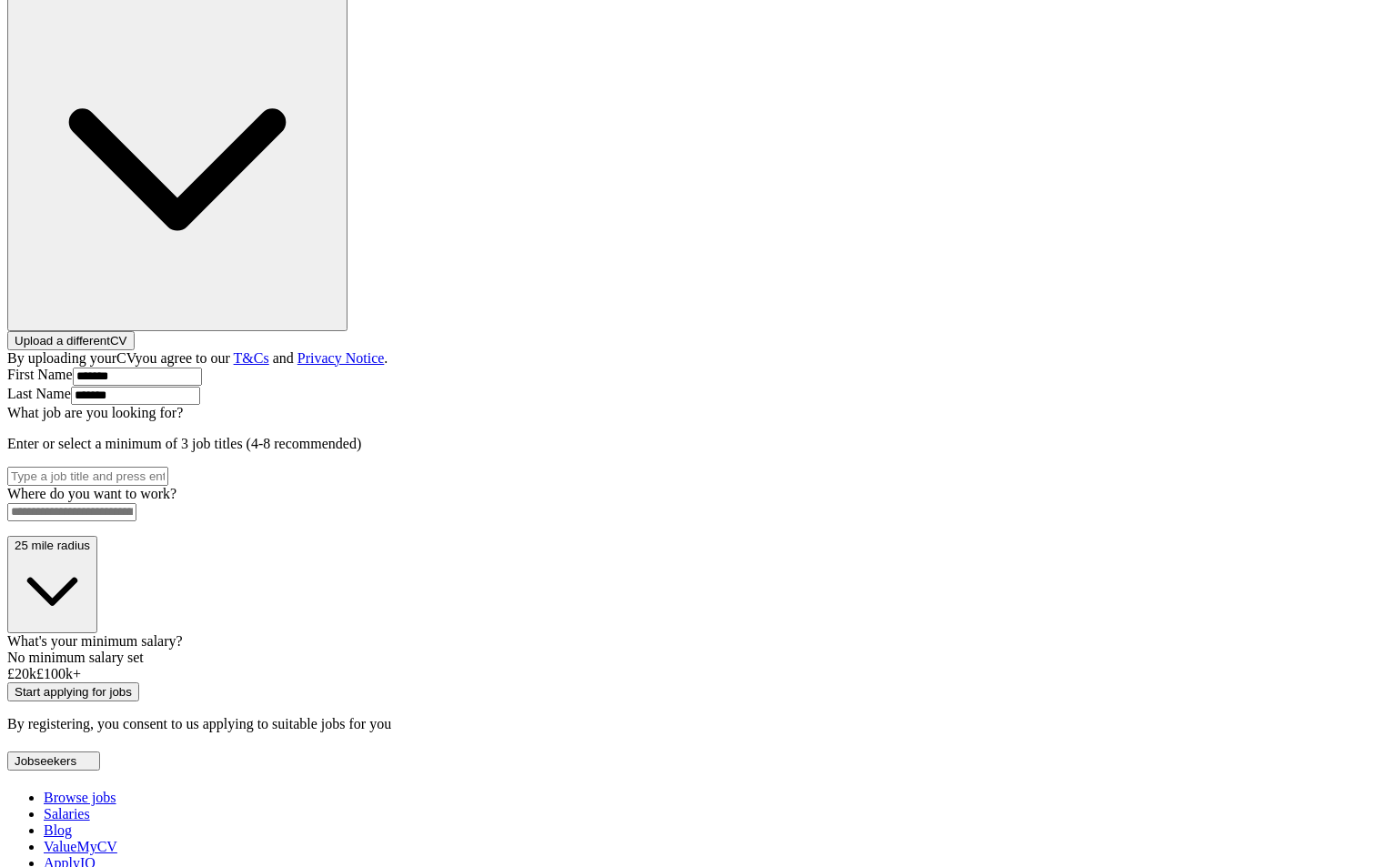
click at [136, 503] on input at bounding box center [72, 512] width 129 height 18
type input "***"
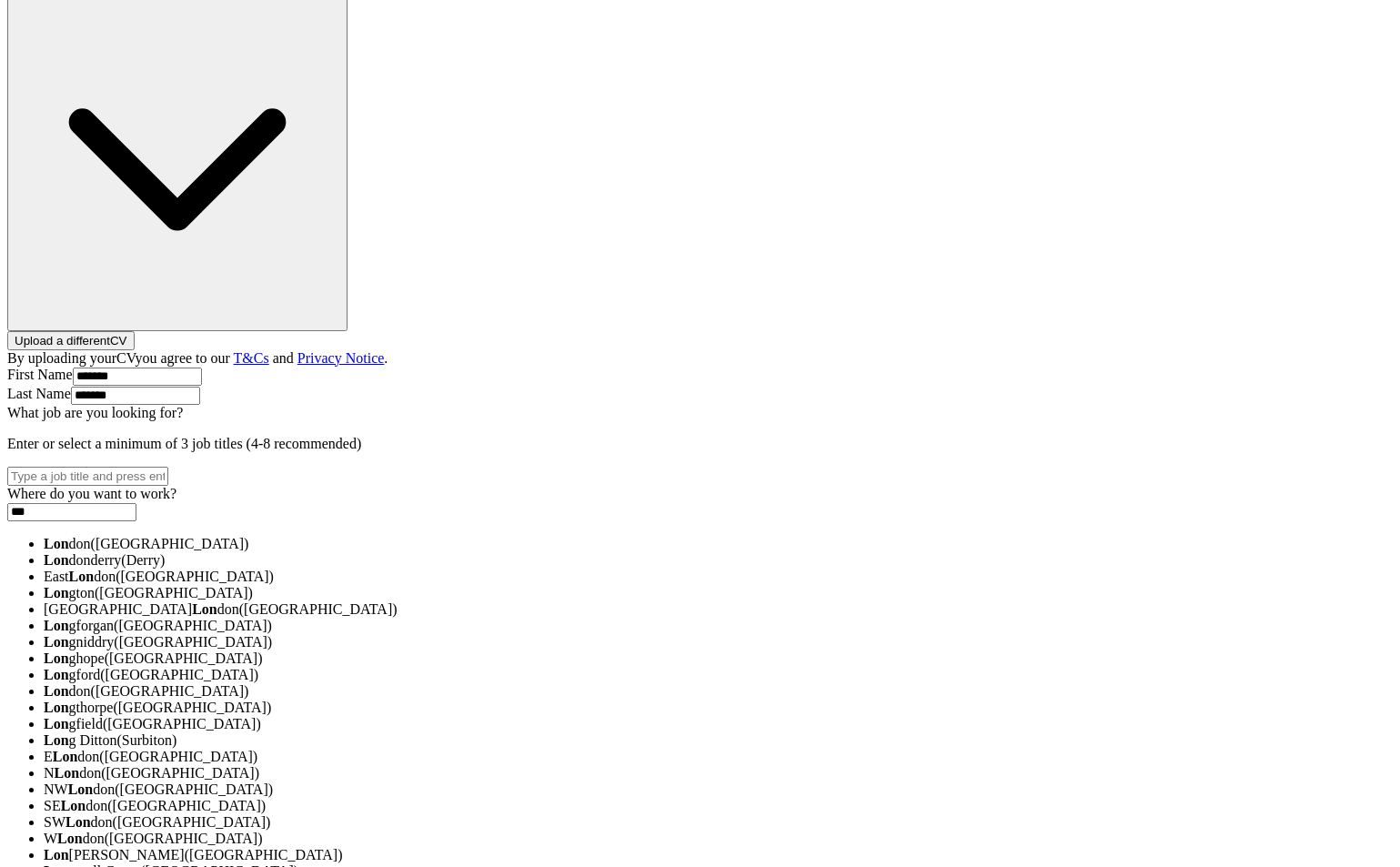
click at [69, 536] on strong "Lon" at bounding box center [56, 543] width 26 height 15
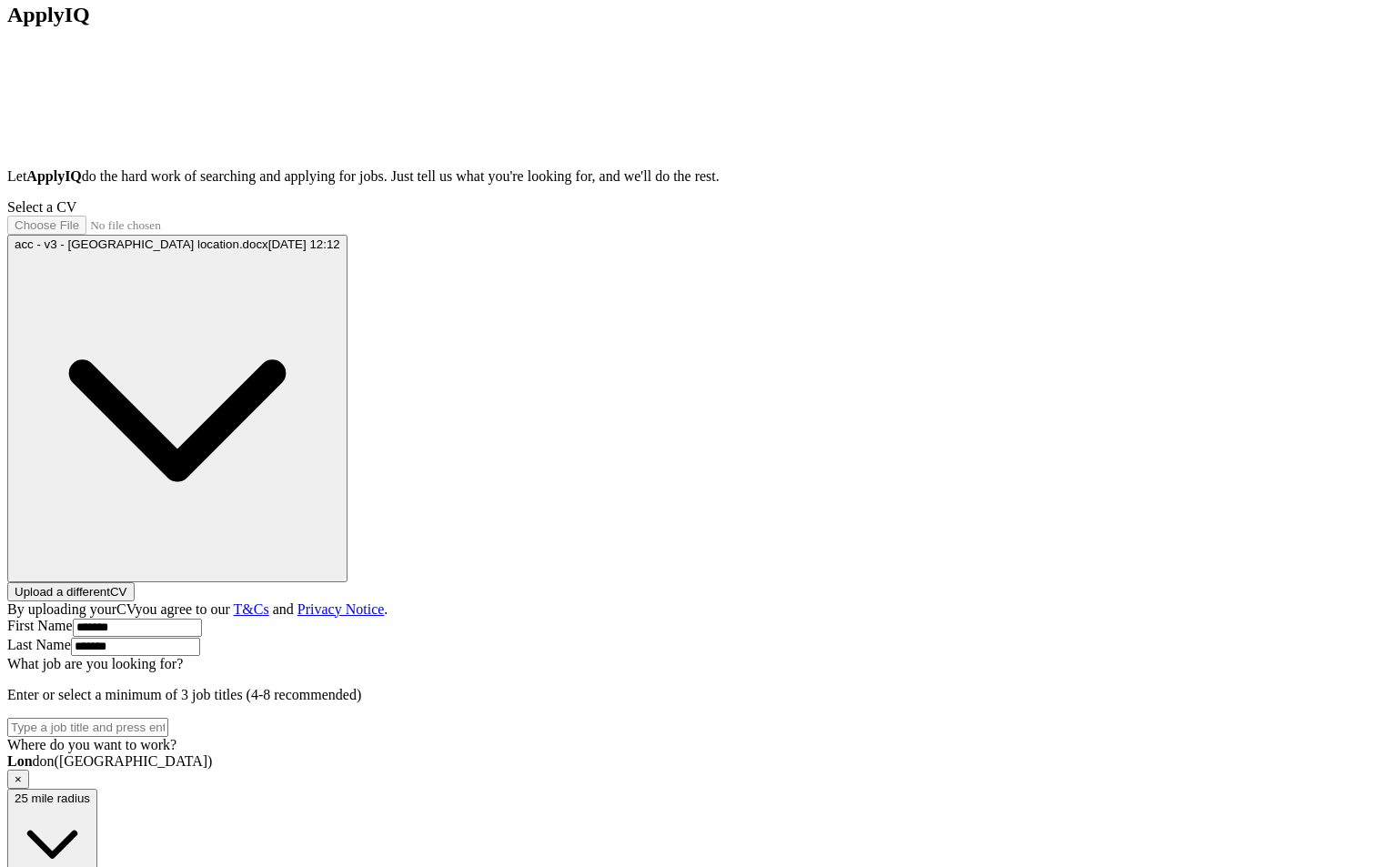
scroll to position [182, 0]
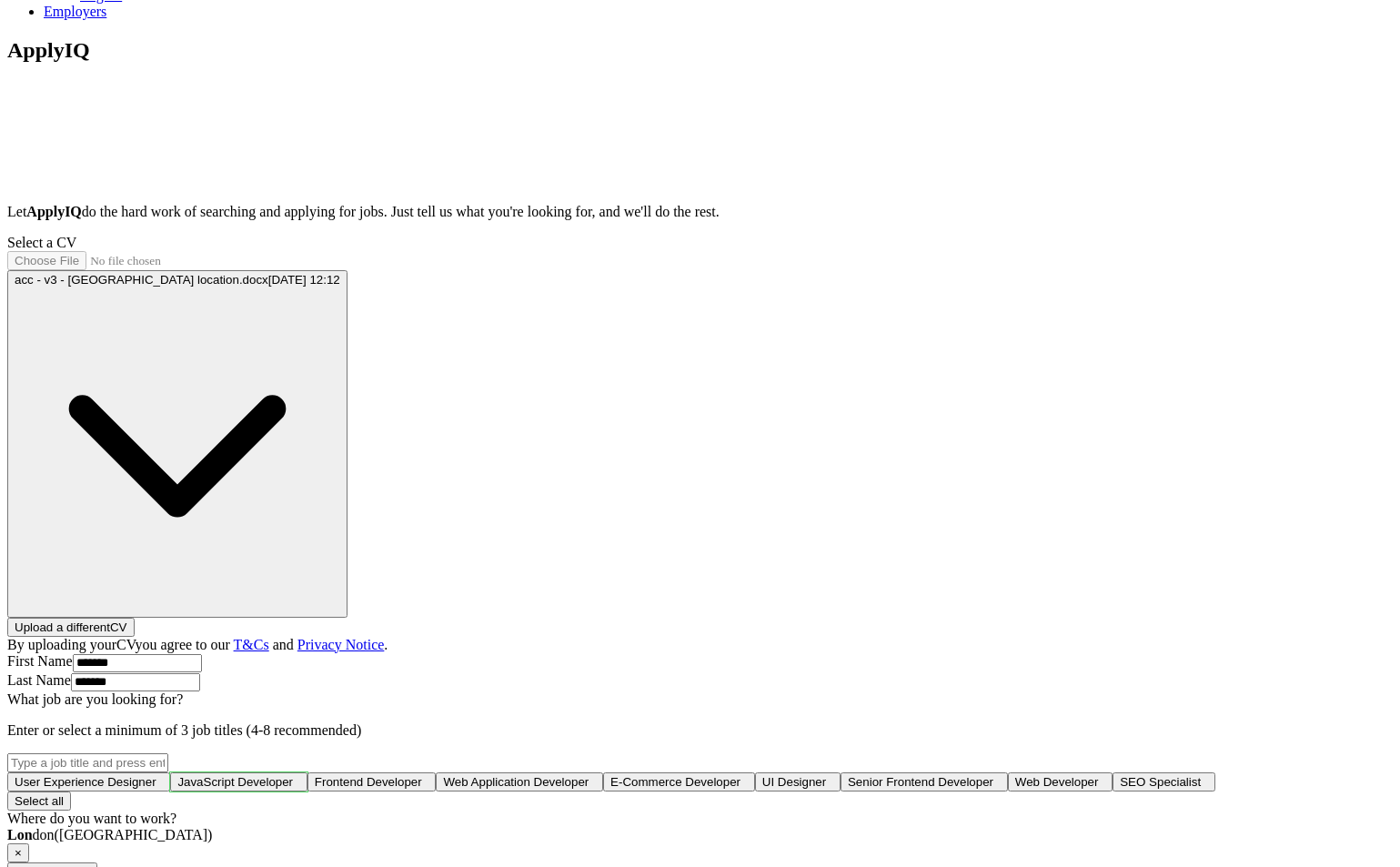
click at [293, 774] on span "JavaScript Developer" at bounding box center [235, 781] width 115 height 13
click at [845, 773] on button "Senior Frontend Developer +" at bounding box center [928, 782] width 167 height 19
click at [1016, 773] on button "Web Developer +" at bounding box center [1067, 782] width 105 height 19
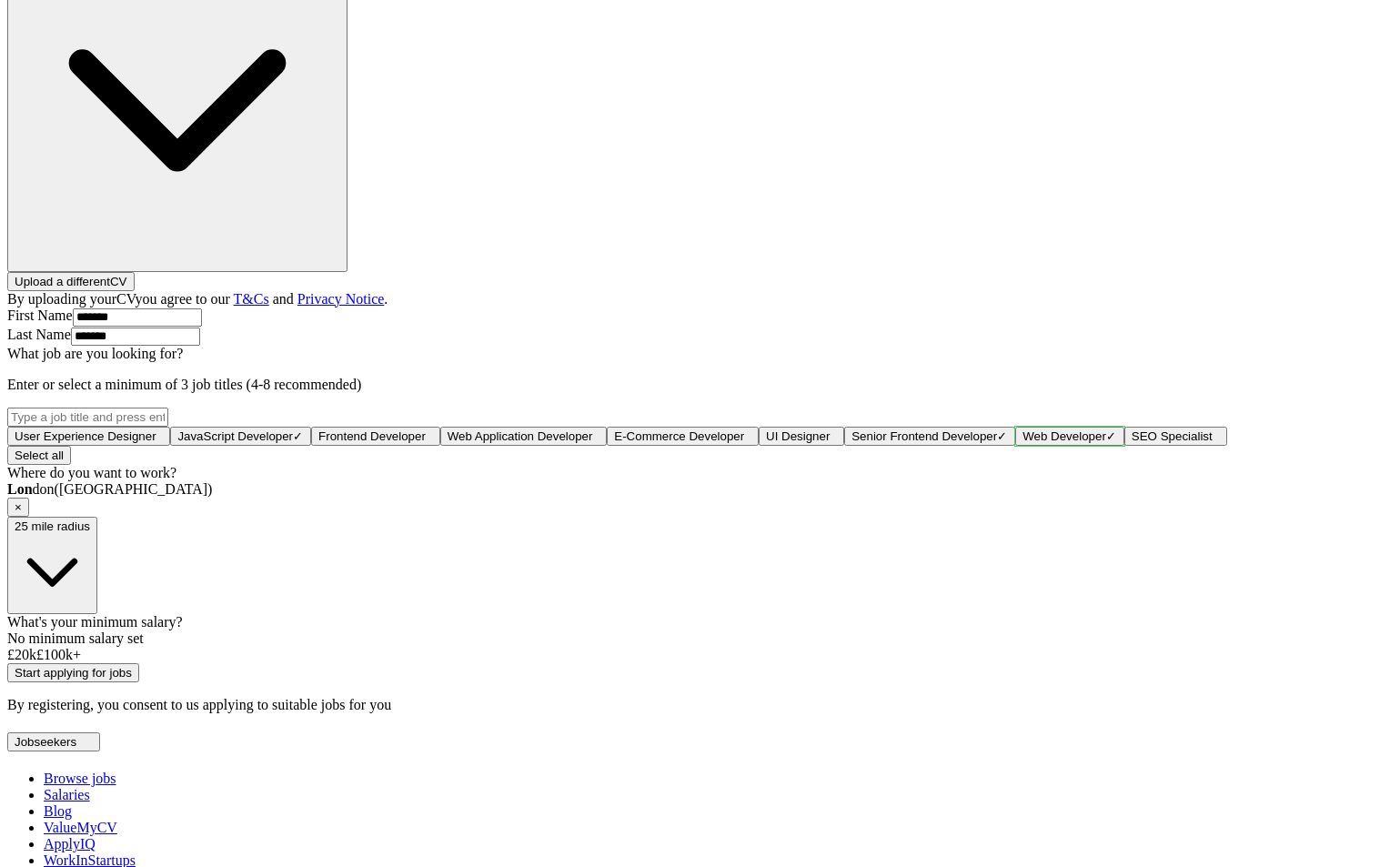
scroll to position [682, 0]
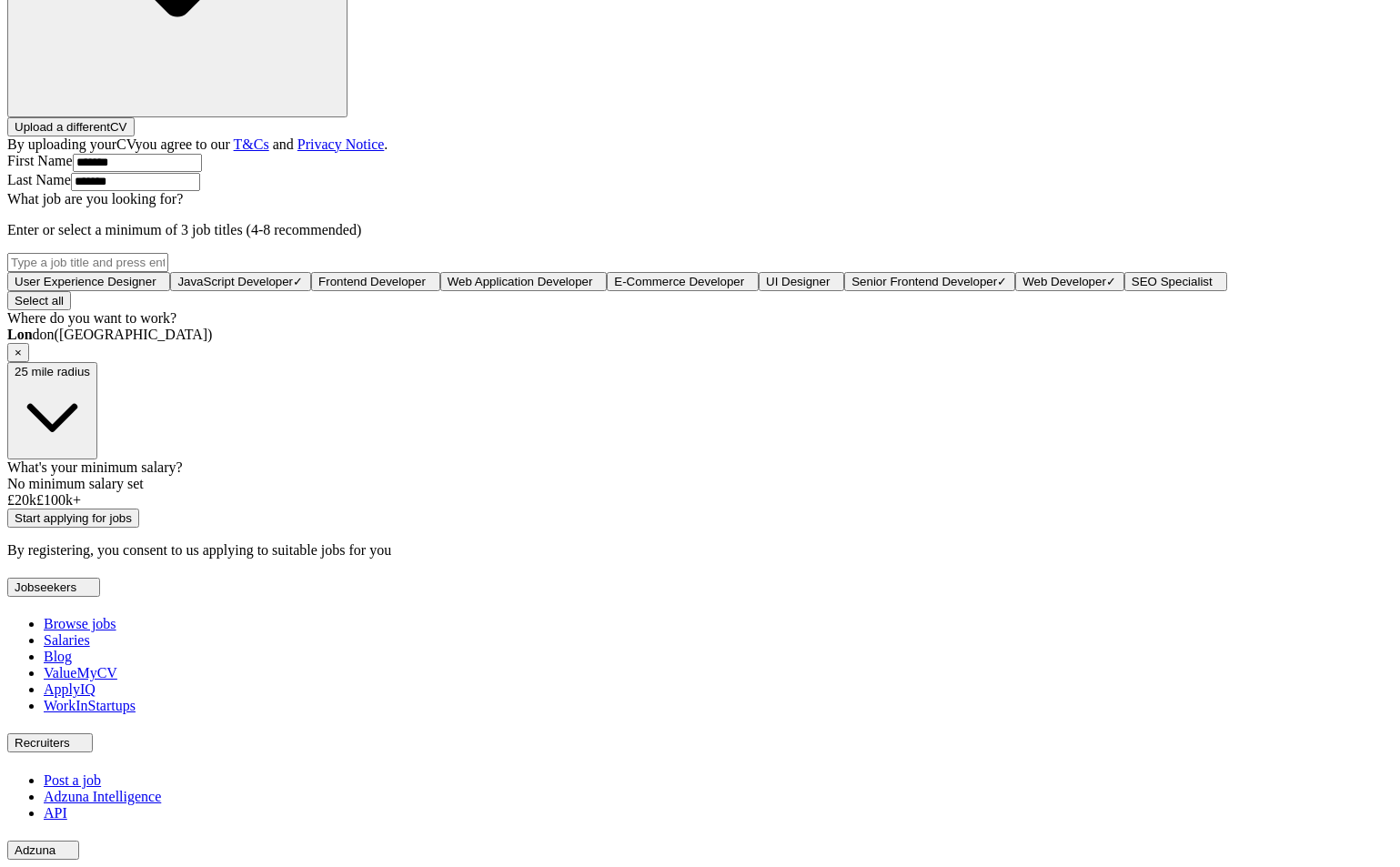
click at [546, 492] on div at bounding box center [700, 492] width 1386 height 0
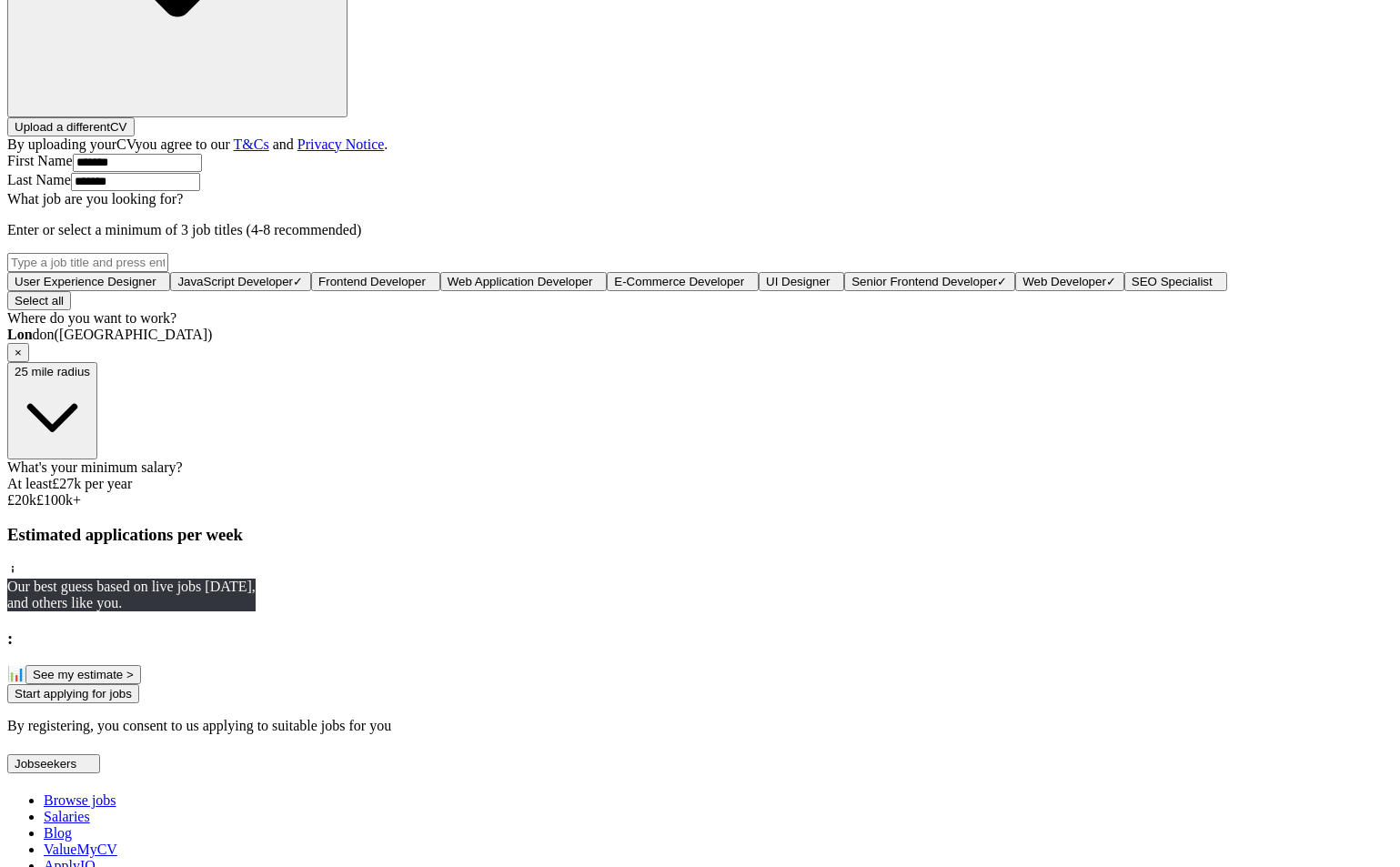
click at [141, 684] on button "See my estimate >" at bounding box center [83, 674] width 115 height 19
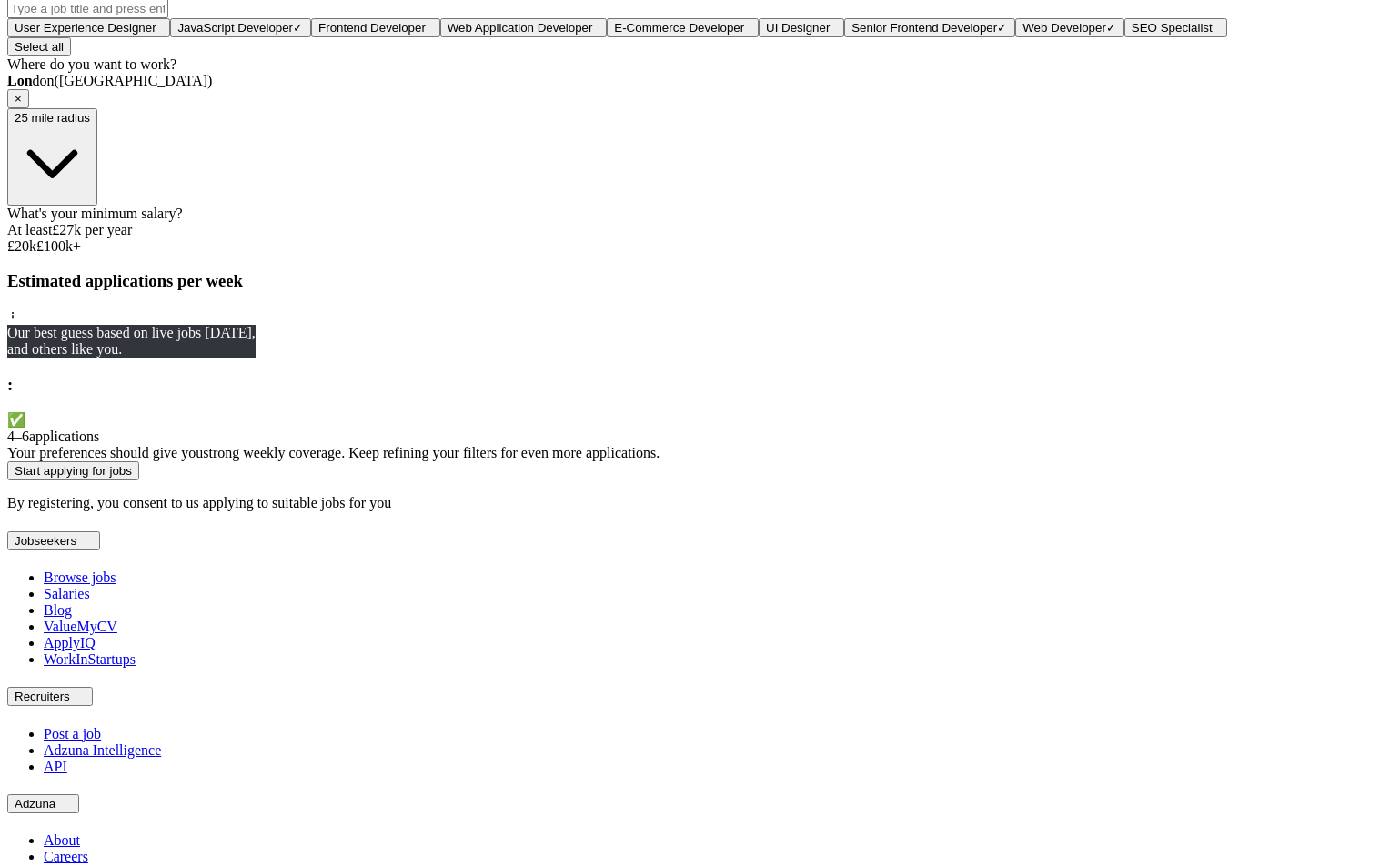
scroll to position [973, 0]
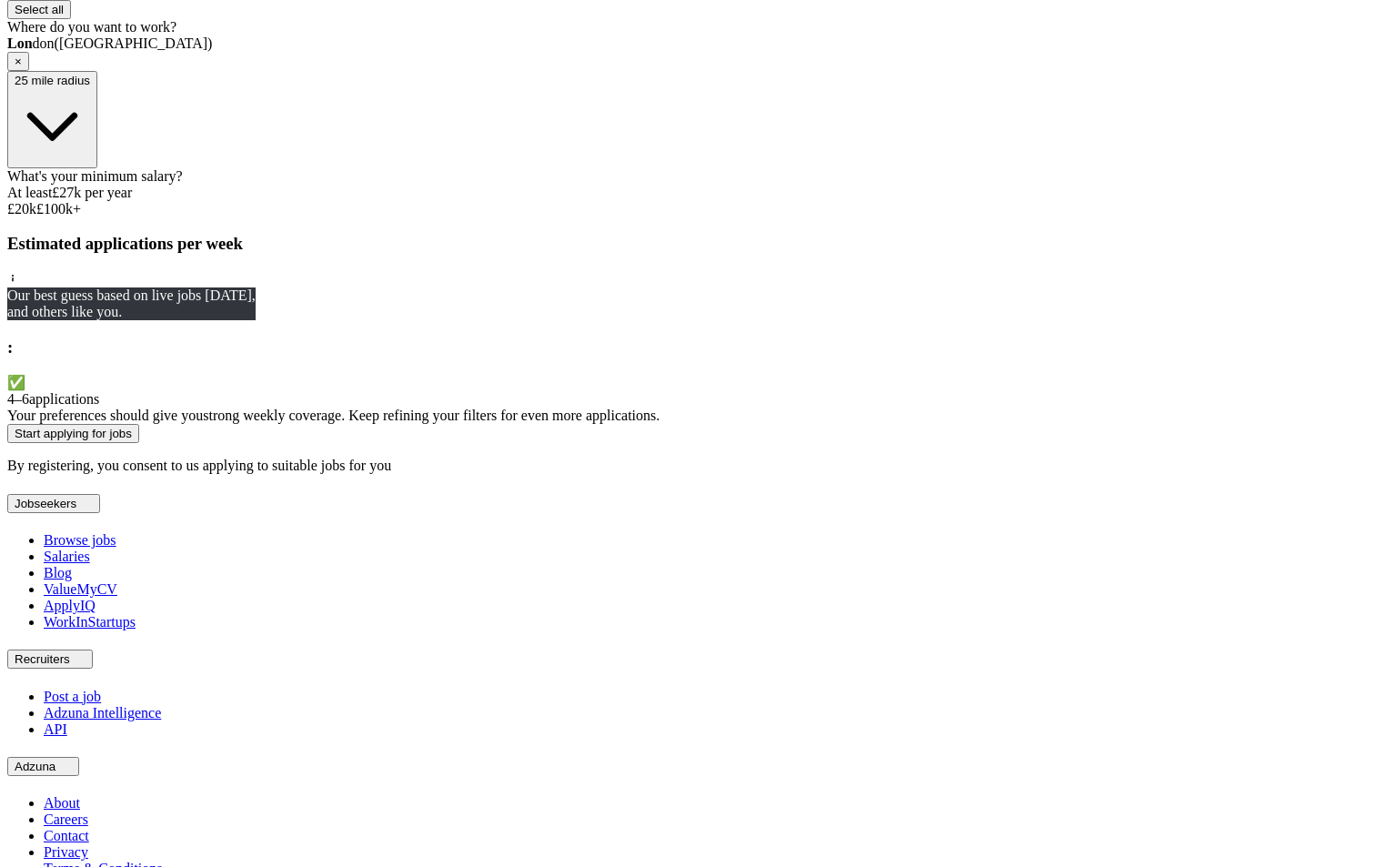
click at [139, 443] on button "Start applying for jobs" at bounding box center [74, 434] width 132 height 19
select select "**"
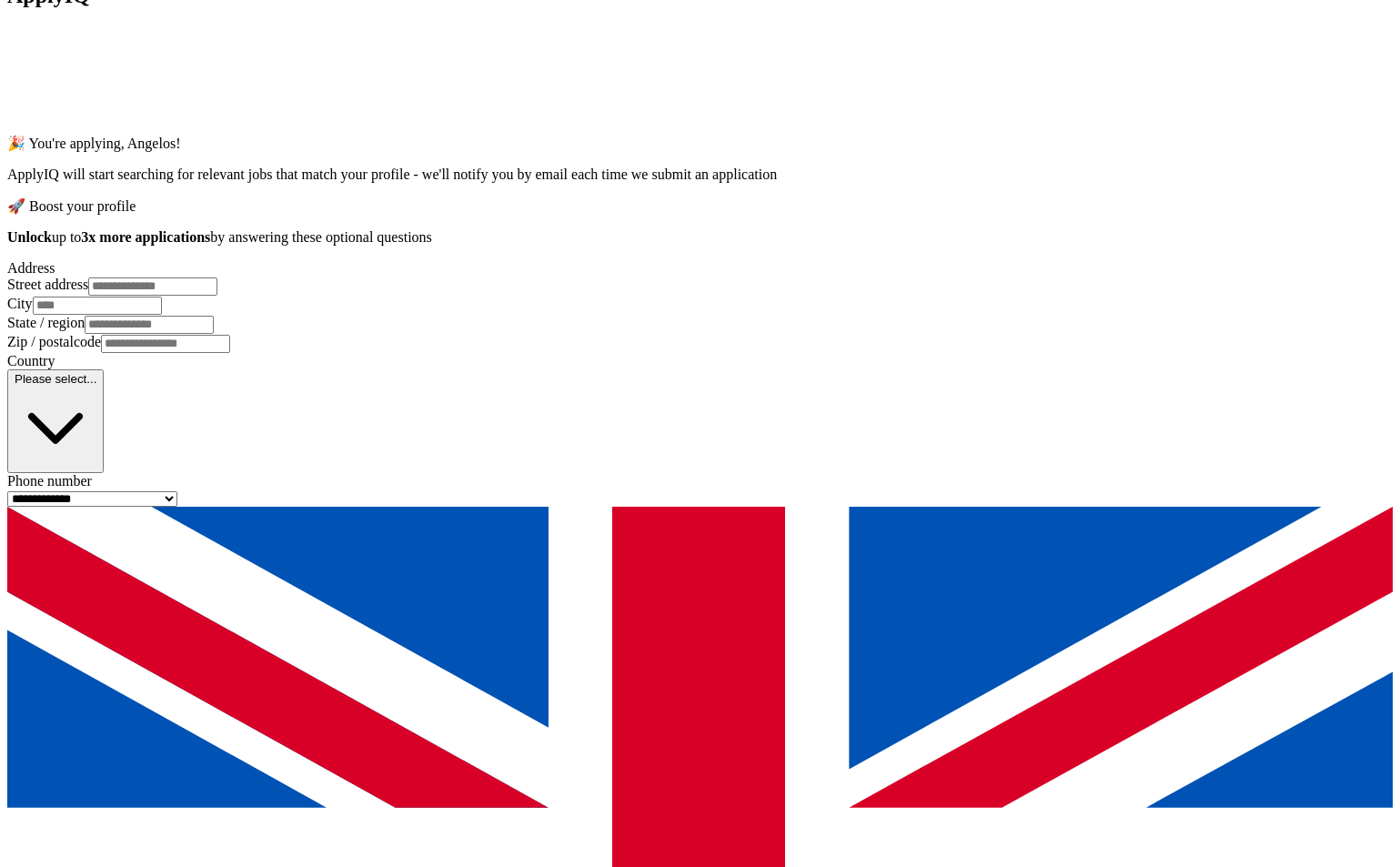
scroll to position [0, 0]
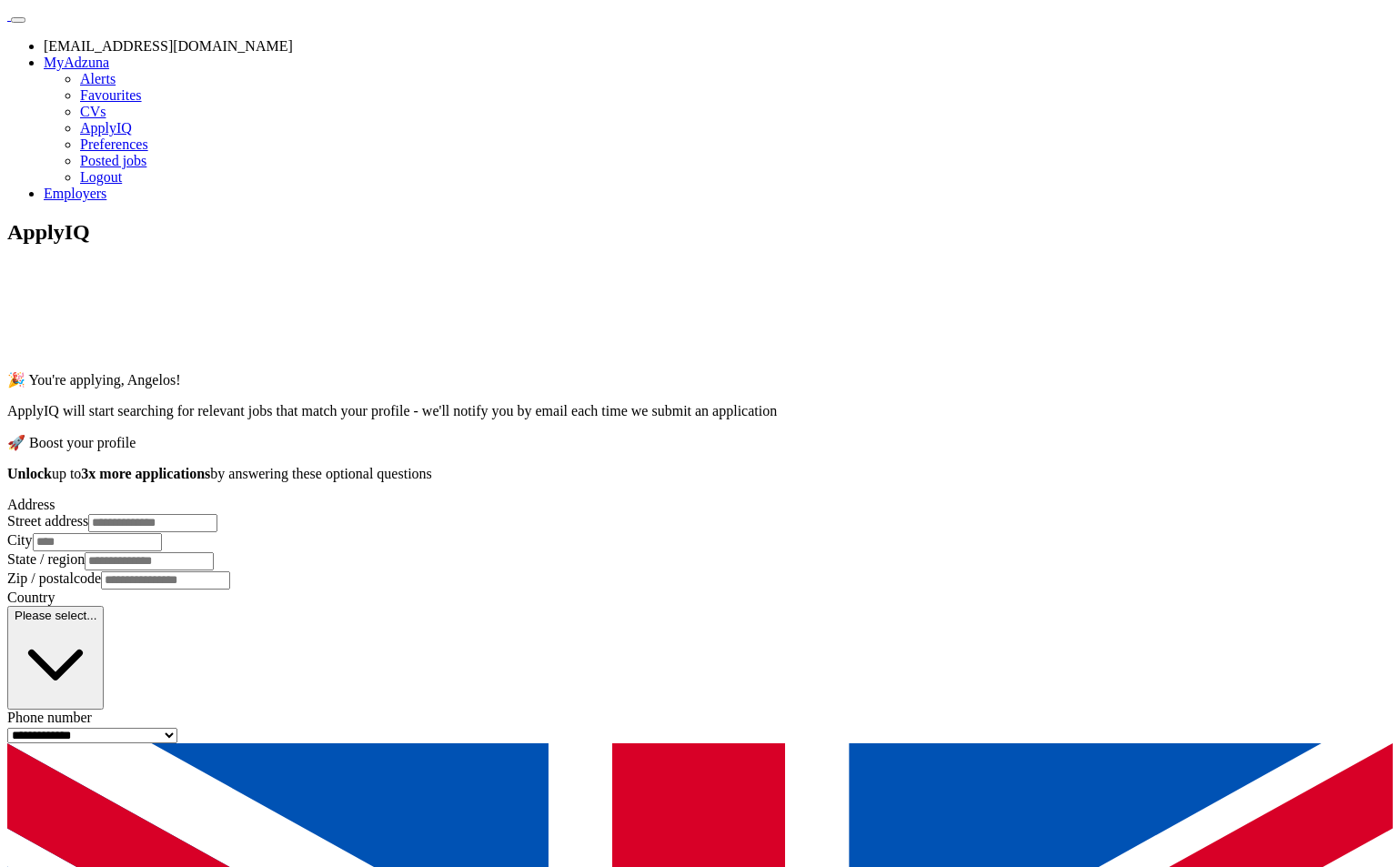
click at [132, 135] on link "ApplyIQ" at bounding box center [106, 128] width 52 height 15
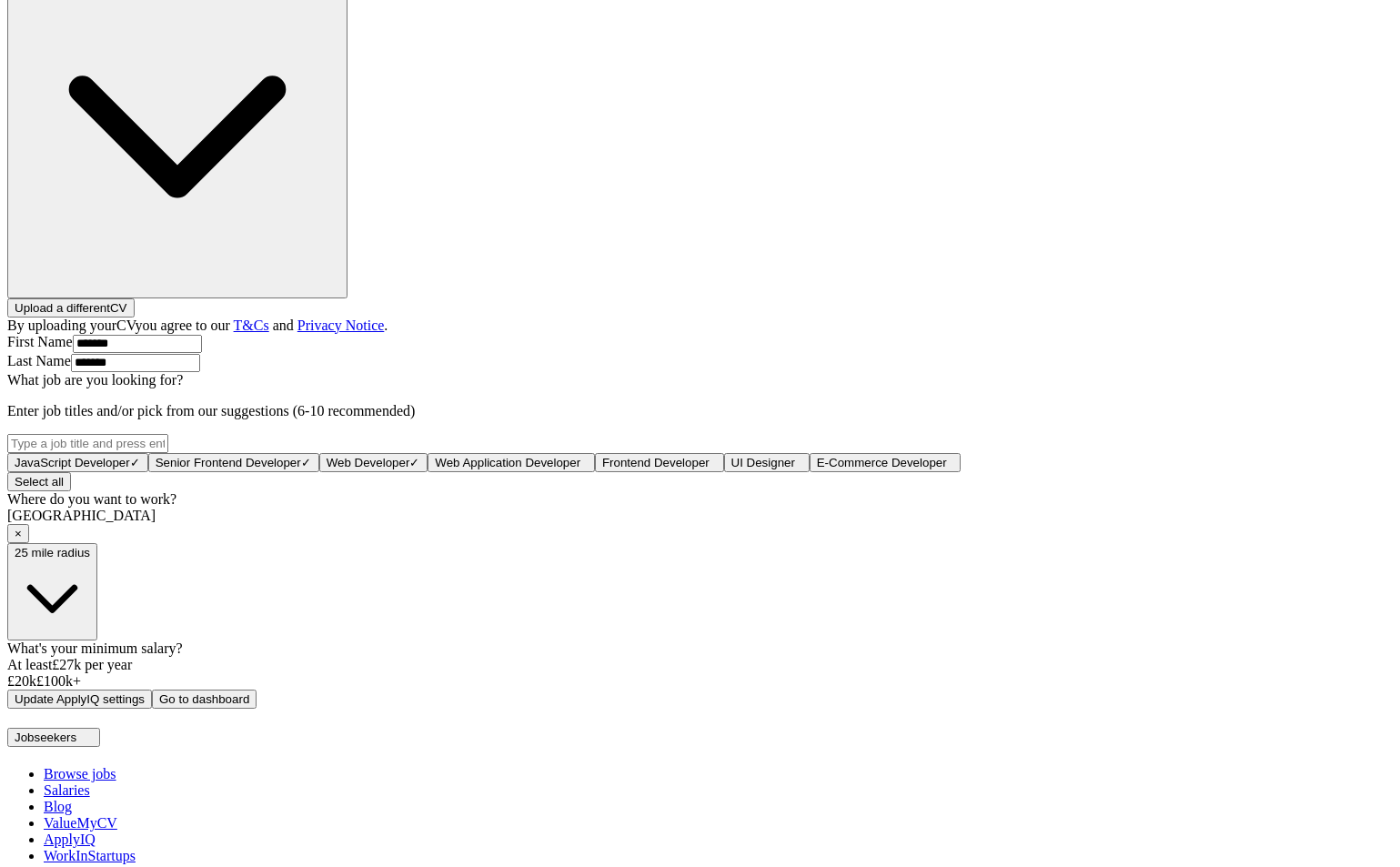
scroll to position [636, 0]
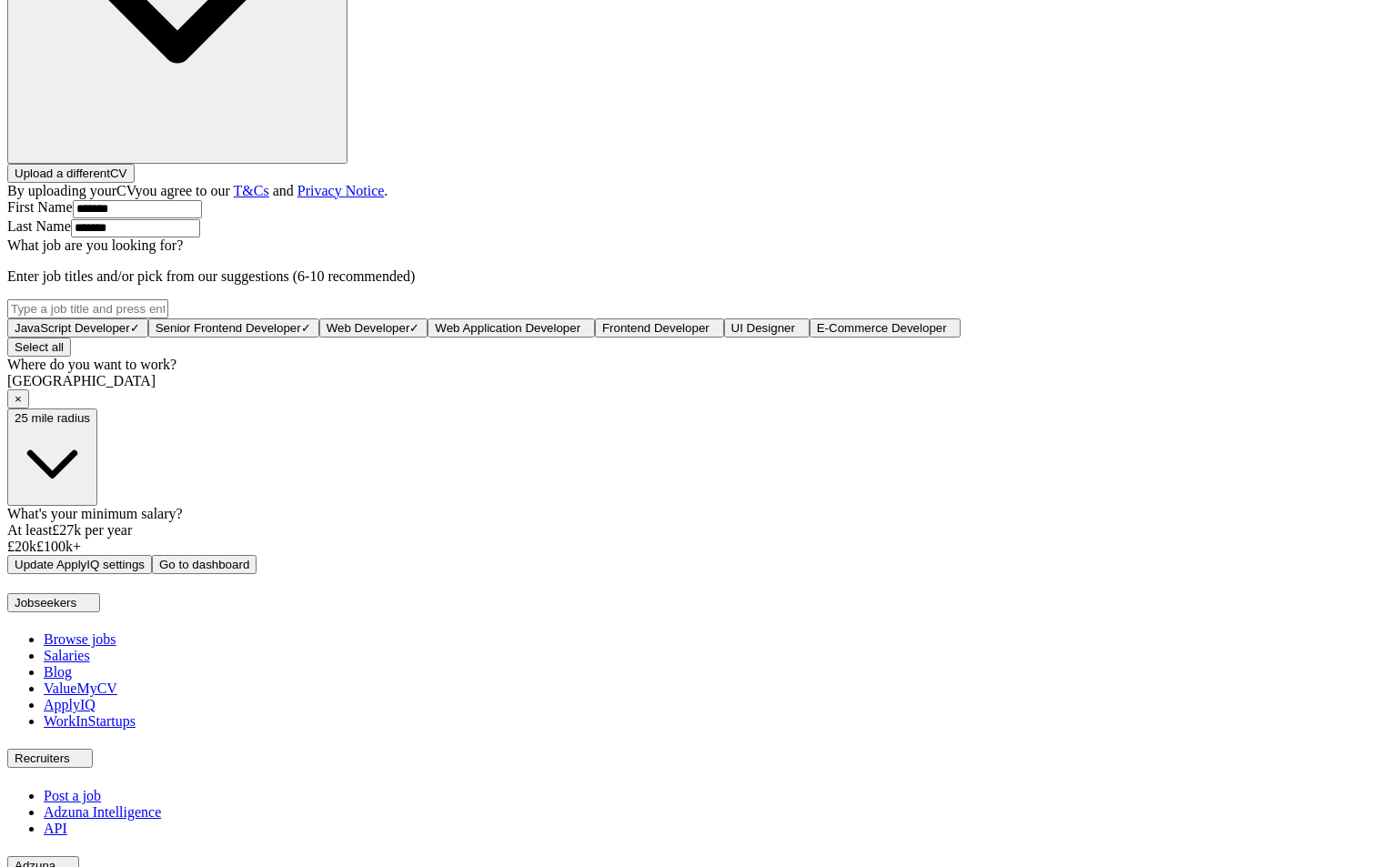
click at [90, 425] on span "25 mile radius" at bounding box center [52, 417] width 76 height 13
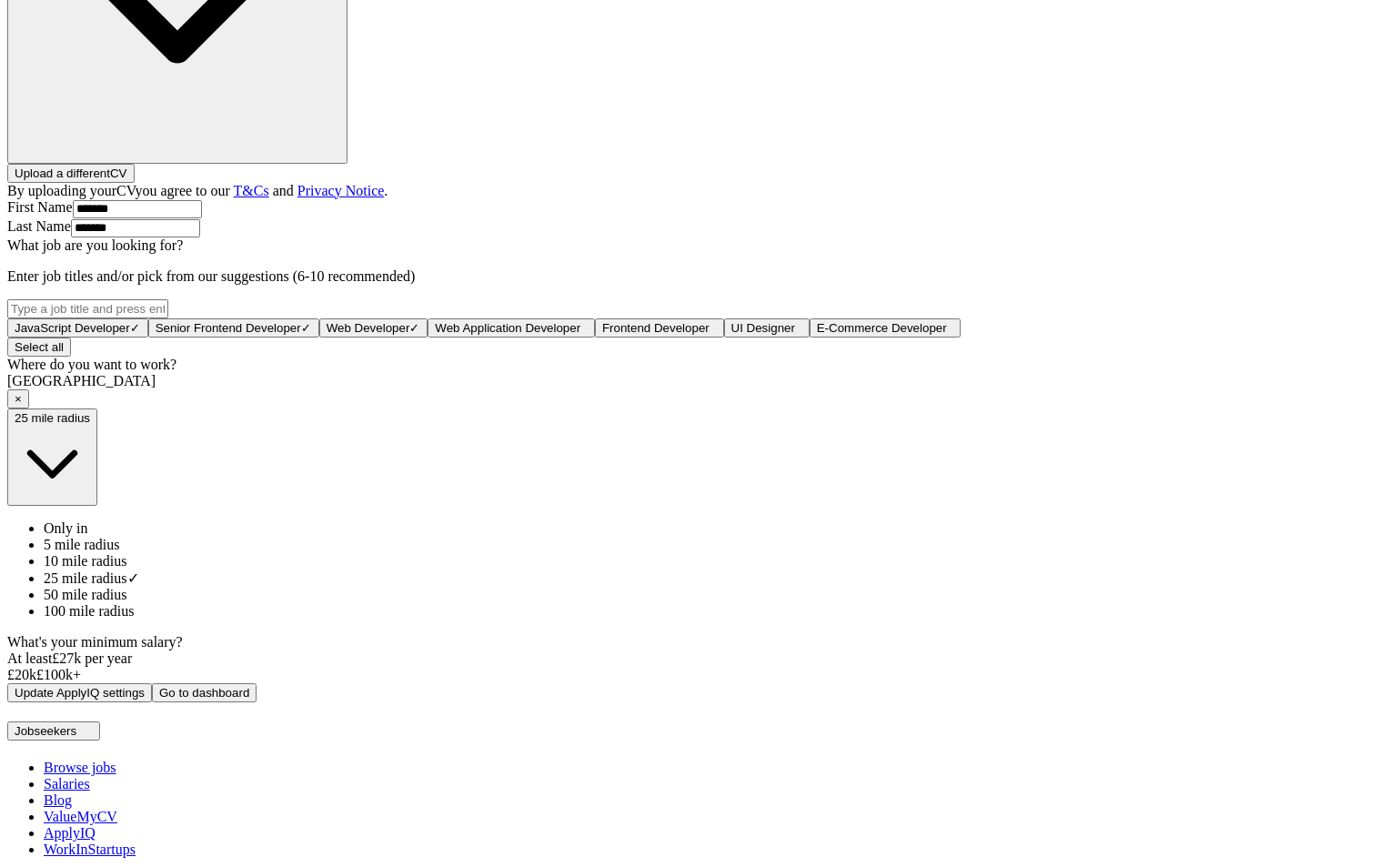
click at [120, 543] on span "5 mile radius" at bounding box center [81, 544] width 77 height 15
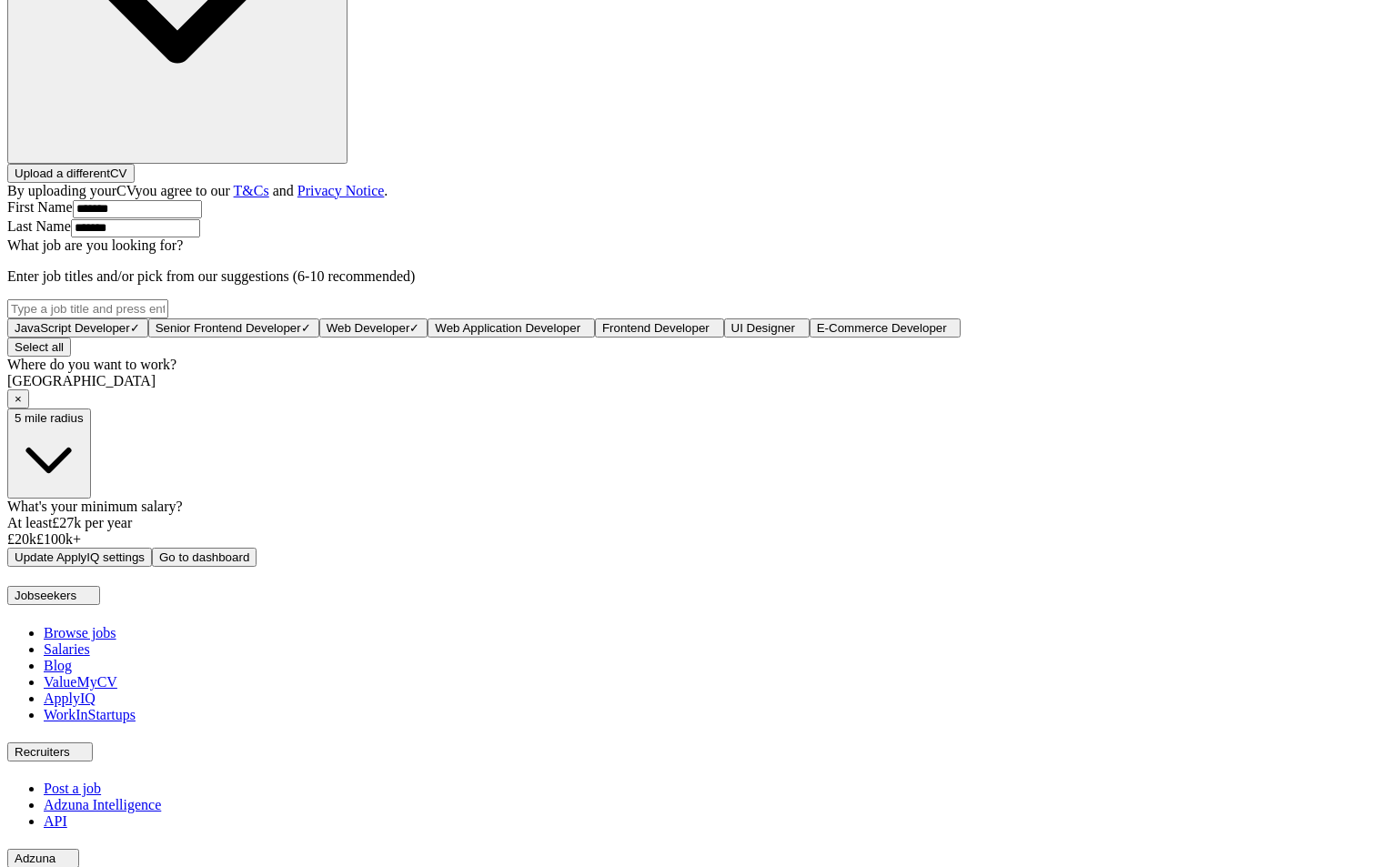
click at [152, 567] on button "Update ApplyIQ settings" at bounding box center [79, 557] width 145 height 19
